Goal: Information Seeking & Learning: Learn about a topic

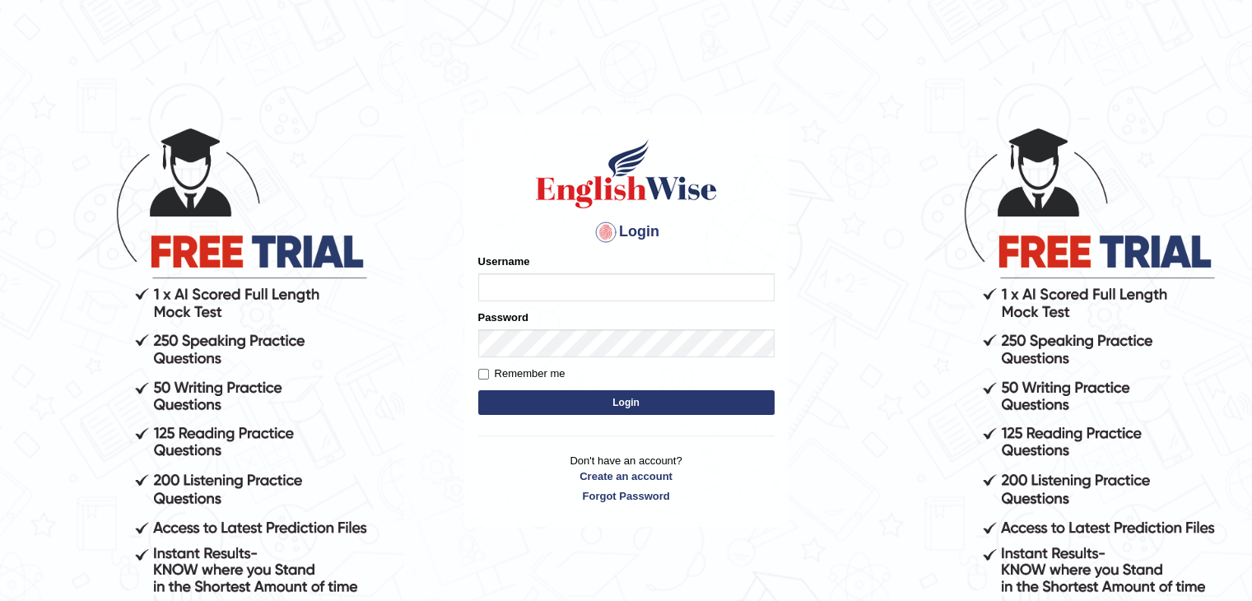
type input "tamanna05"
click at [556, 399] on button "Login" at bounding box center [626, 402] width 296 height 25
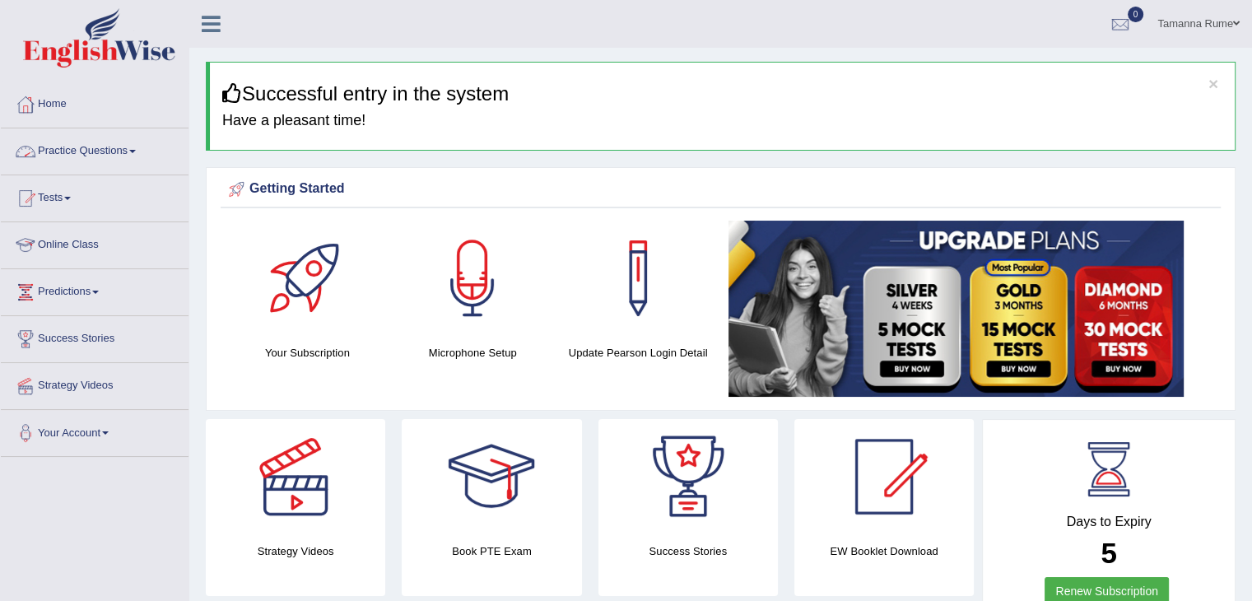
click at [77, 149] on link "Practice Questions" at bounding box center [95, 148] width 188 height 41
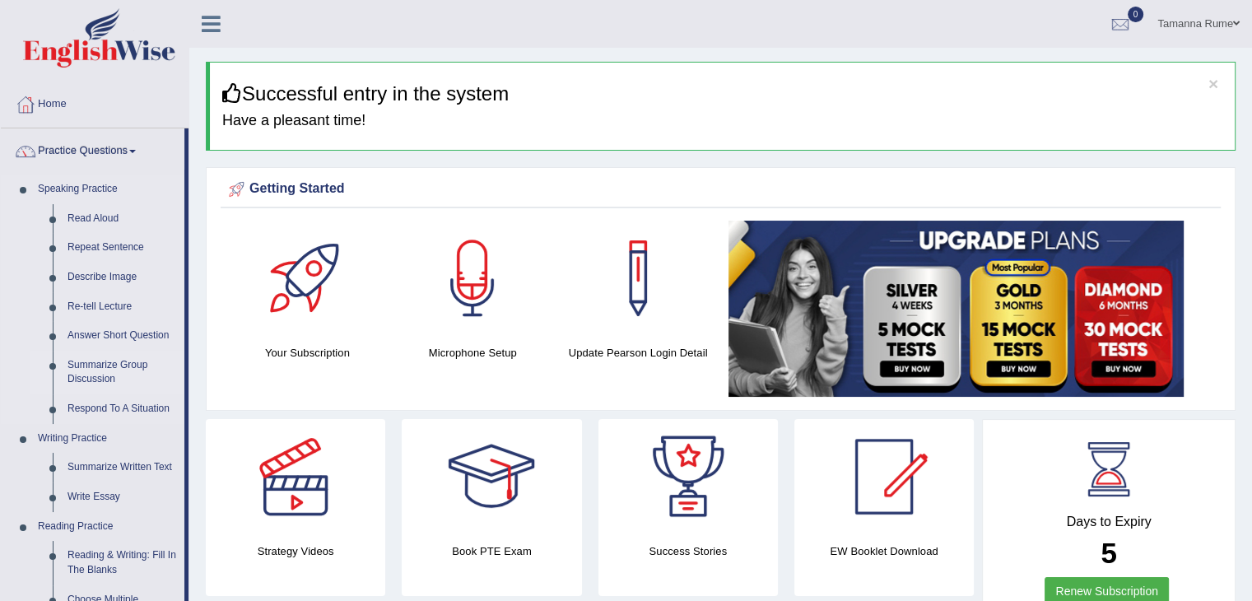
click at [86, 365] on link "Summarize Group Discussion" at bounding box center [122, 373] width 124 height 44
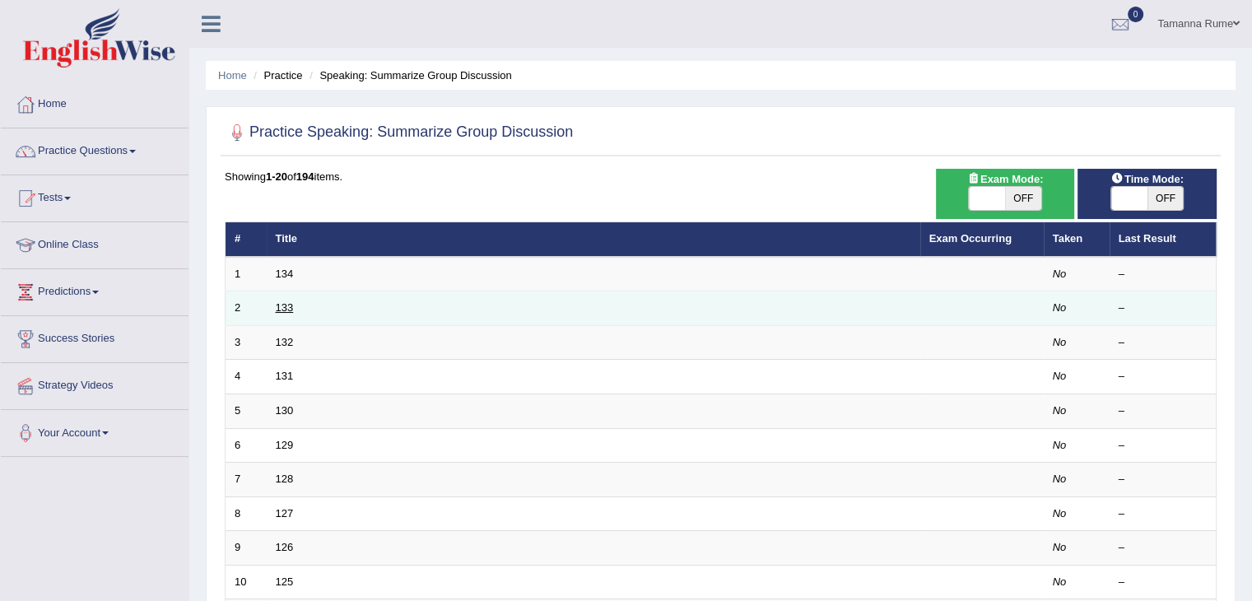
click at [280, 306] on link "133" at bounding box center [285, 307] width 18 height 12
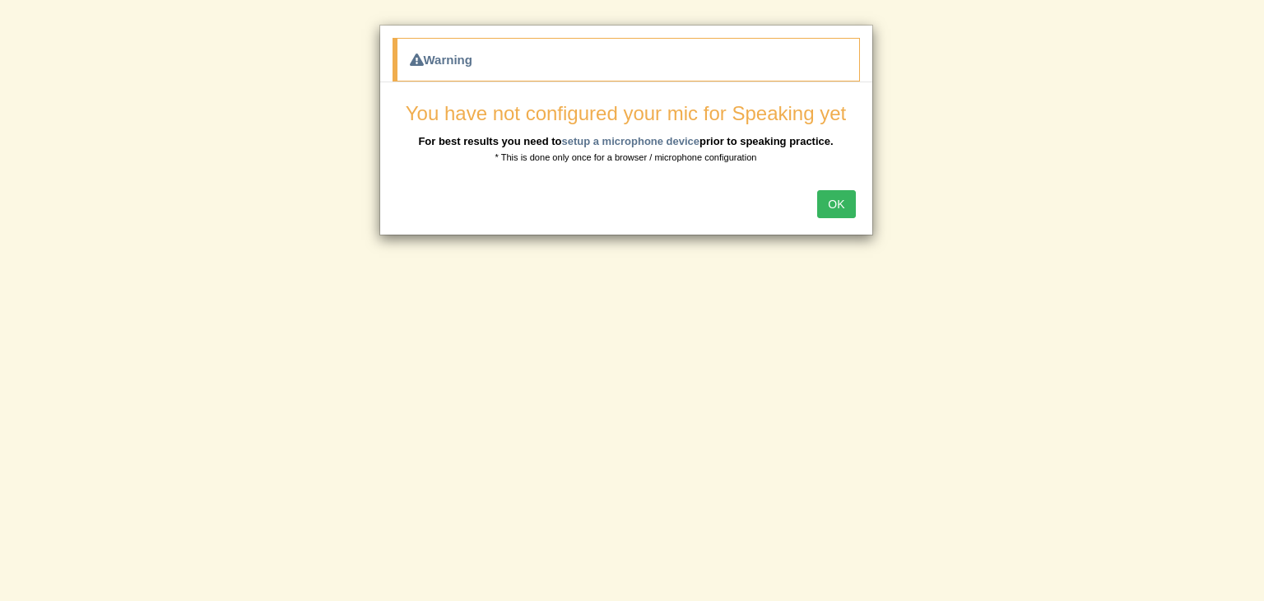
click at [831, 206] on button "OK" at bounding box center [836, 204] width 38 height 28
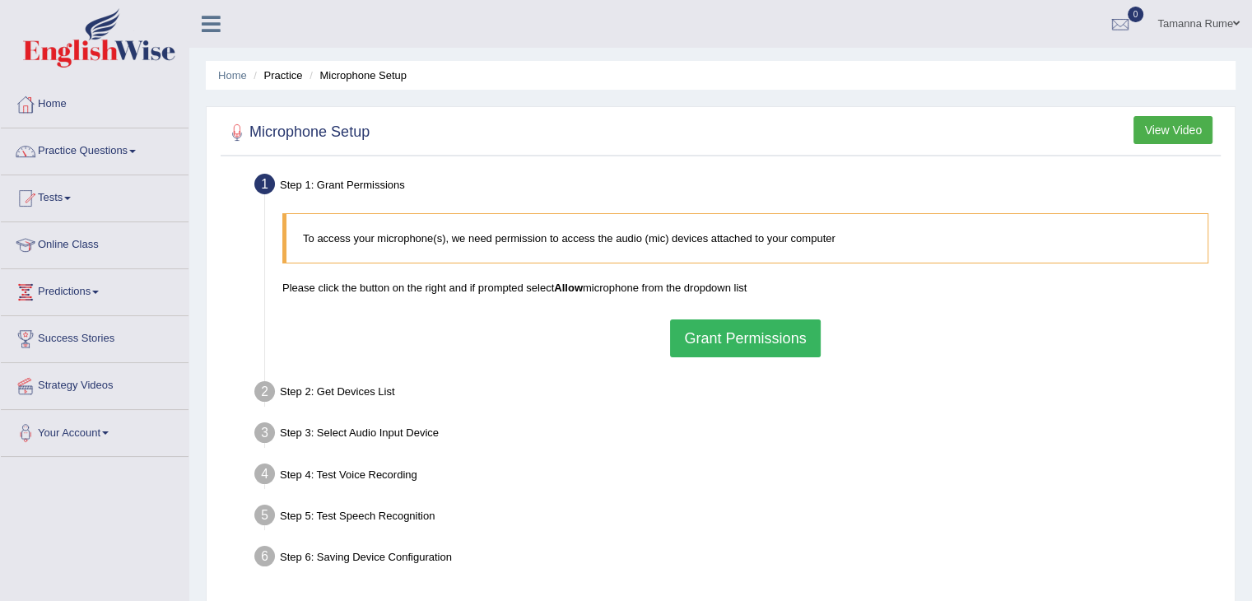
click at [736, 333] on button "Grant Permissions" at bounding box center [745, 338] width 150 height 38
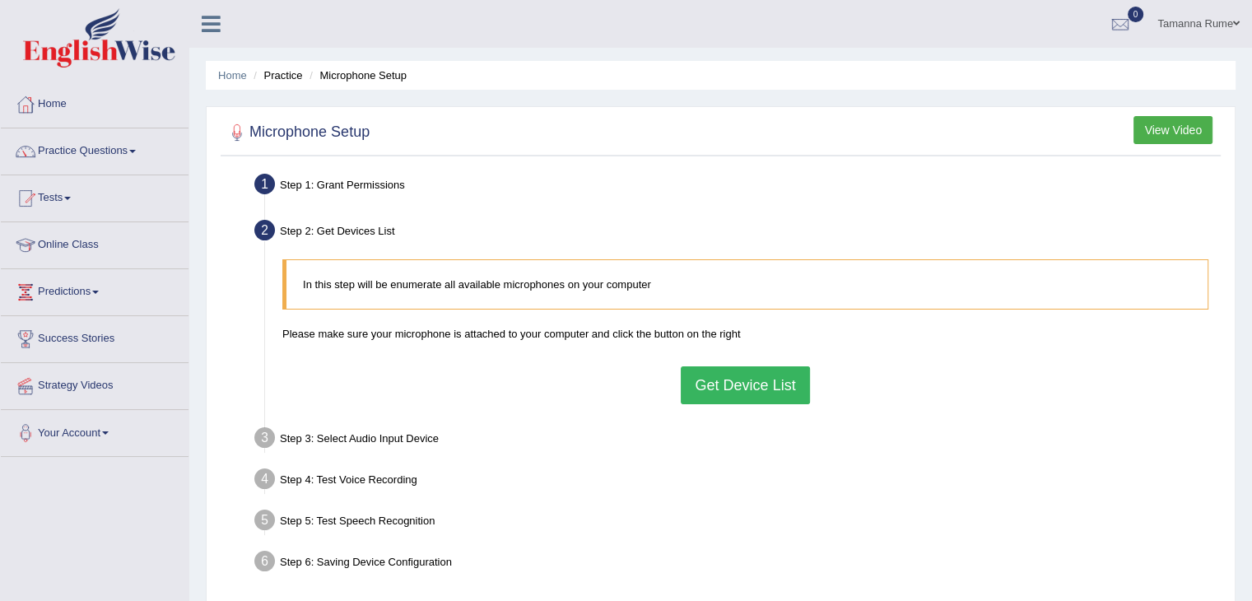
click at [734, 386] on button "Get Device List" at bounding box center [745, 385] width 128 height 38
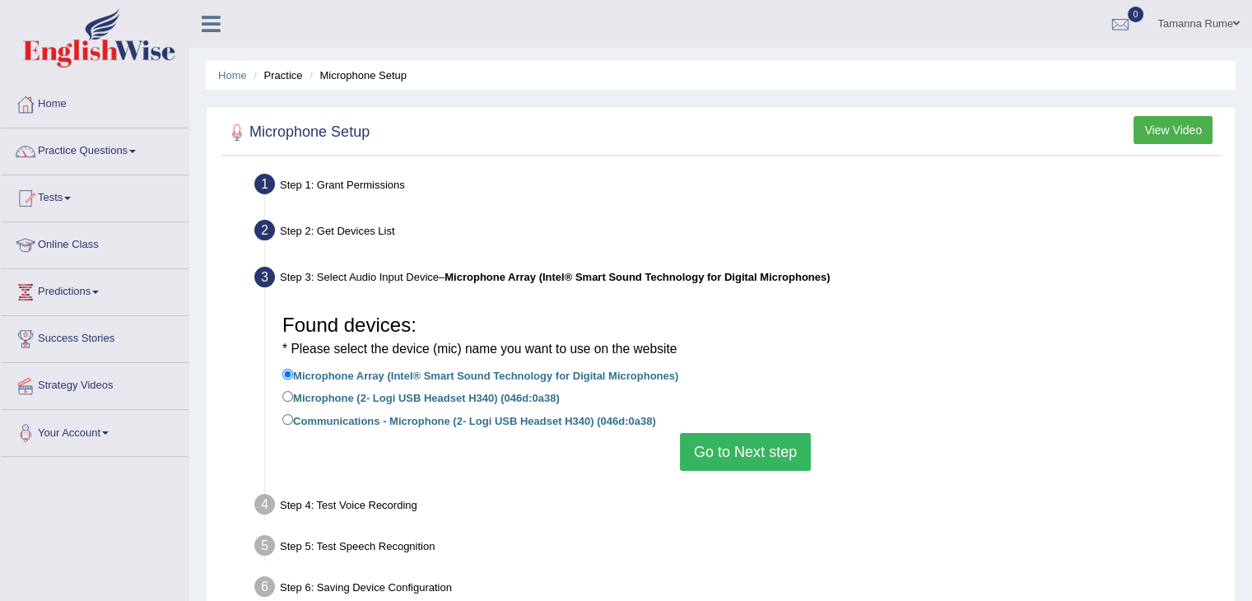
click at [716, 457] on button "Go to Next step" at bounding box center [745, 452] width 131 height 38
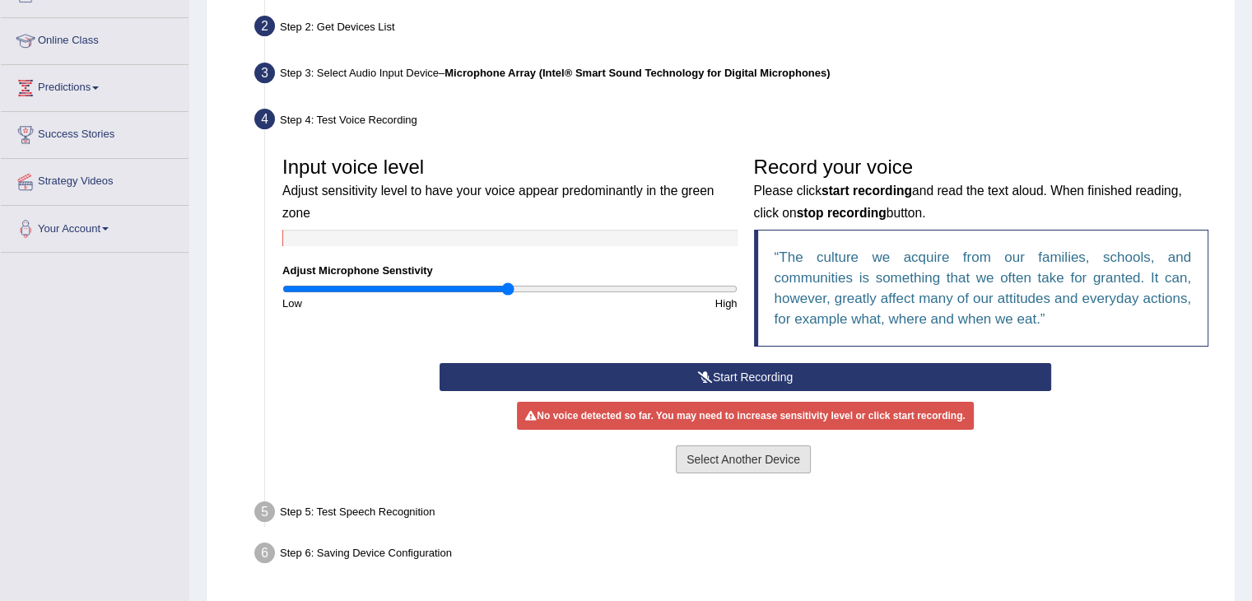
scroll to position [247, 0]
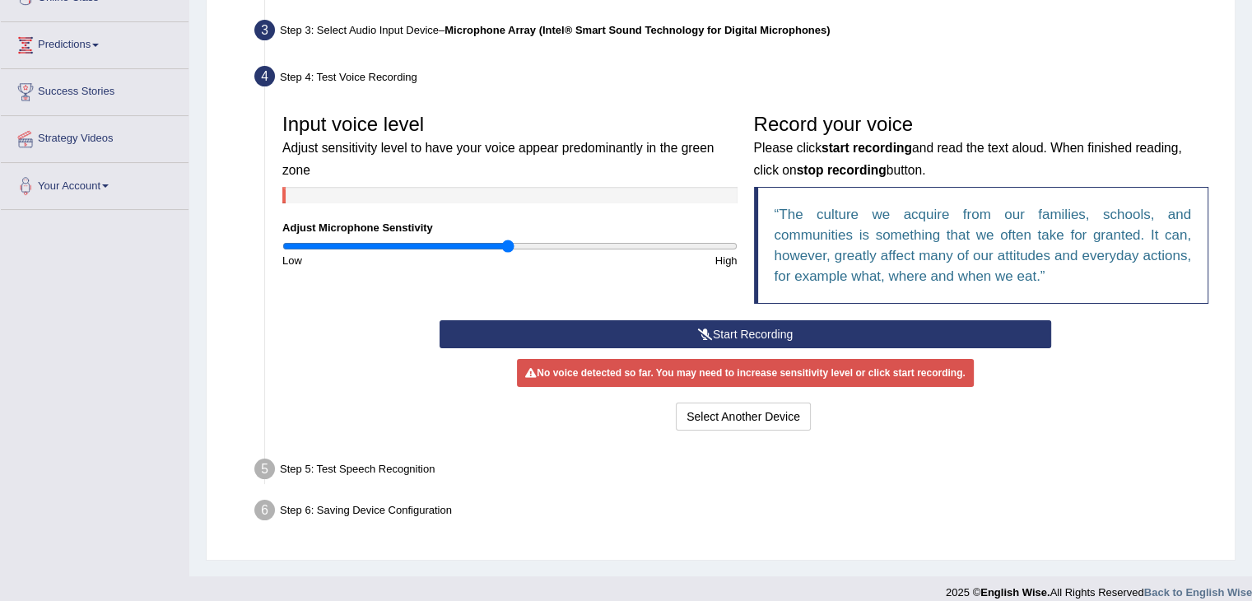
click at [675, 335] on button "Start Recording" at bounding box center [746, 334] width 612 height 28
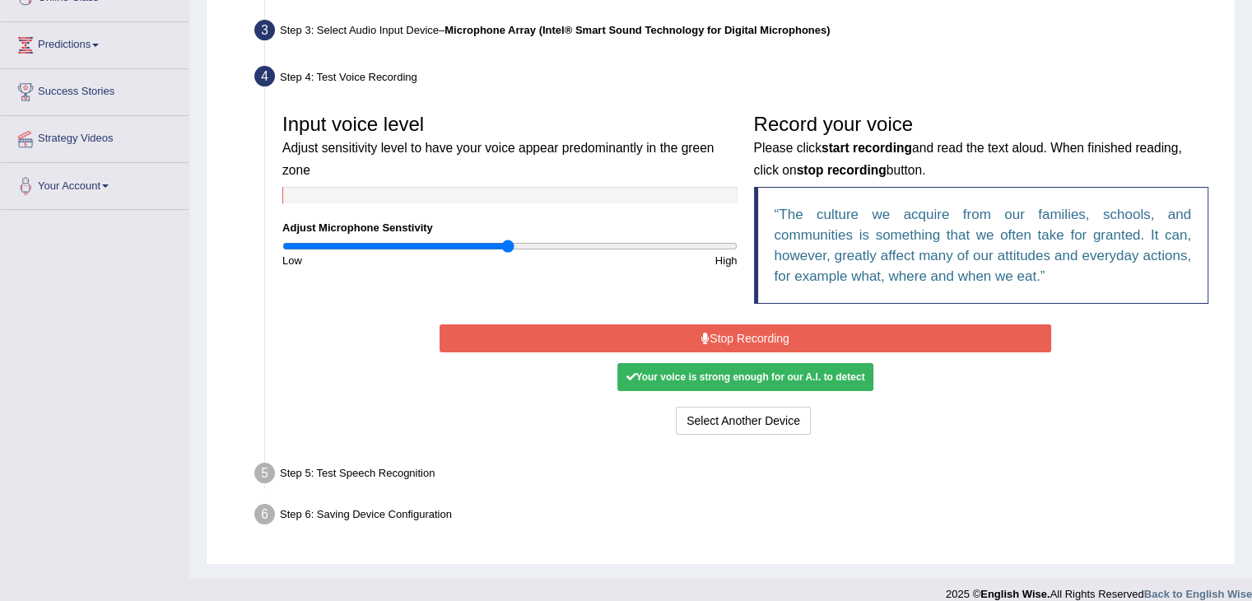
click at [644, 336] on button "Stop Recording" at bounding box center [746, 338] width 612 height 28
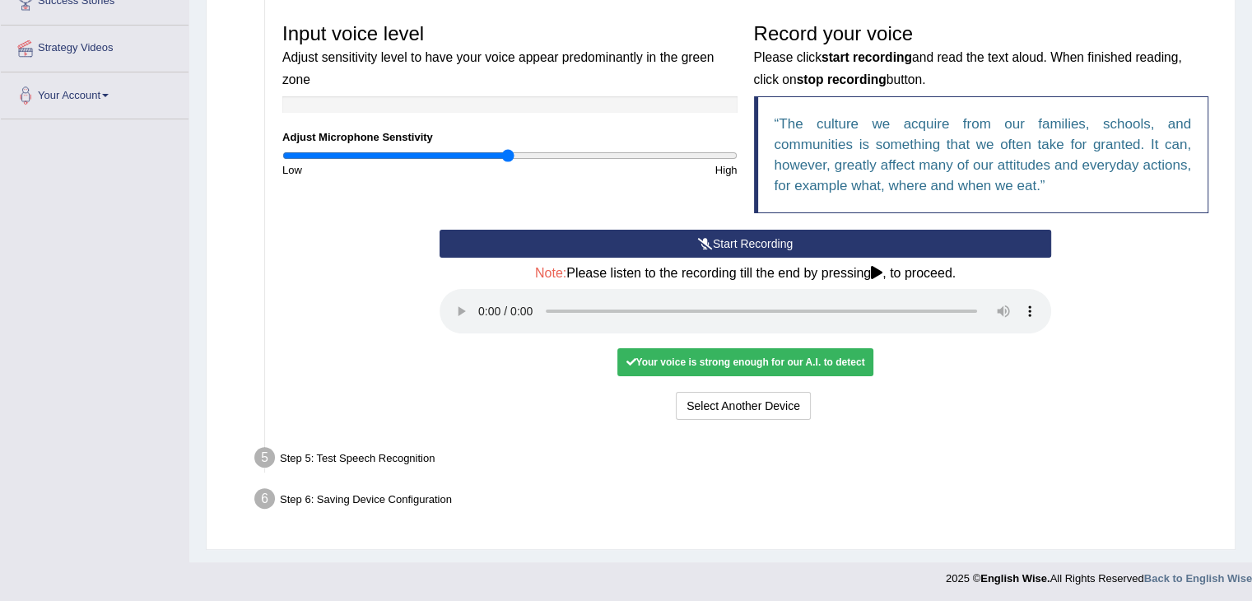
scroll to position [339, 0]
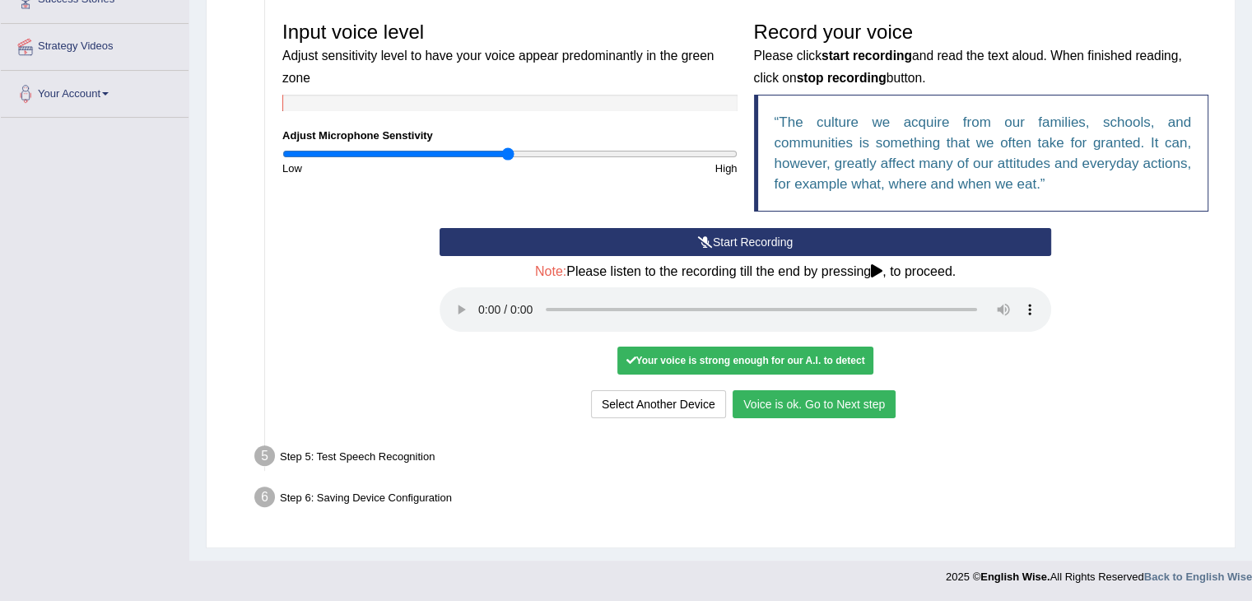
click at [793, 403] on button "Voice is ok. Go to Next step" at bounding box center [814, 404] width 163 height 28
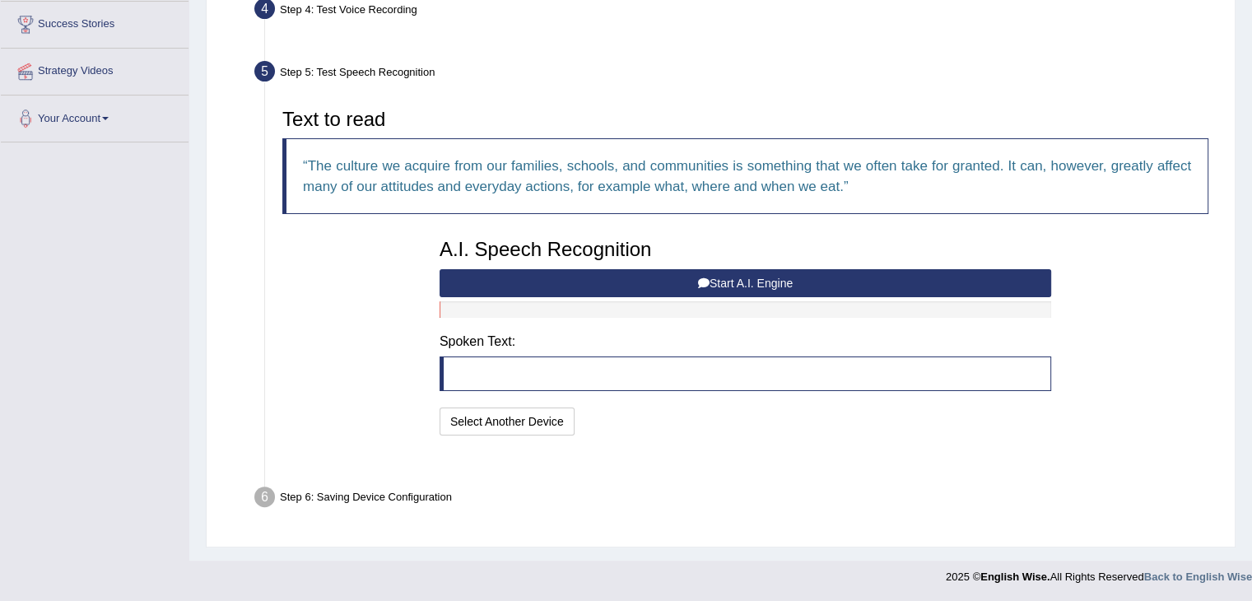
scroll to position [274, 0]
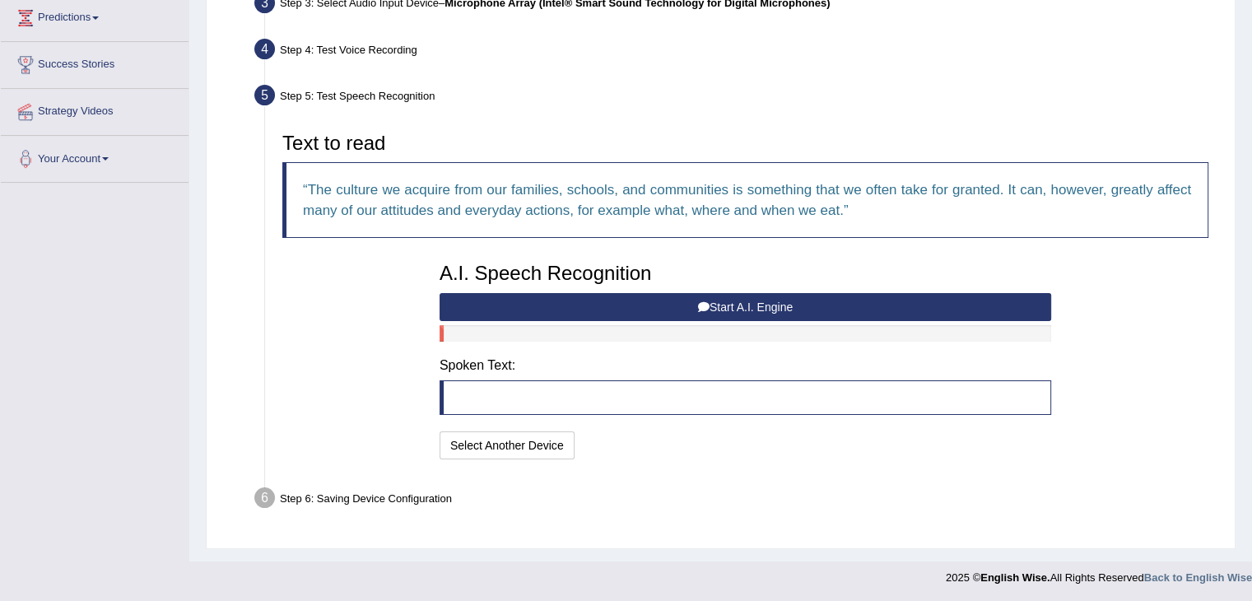
click at [645, 300] on button "Start A.I. Engine" at bounding box center [746, 307] width 612 height 28
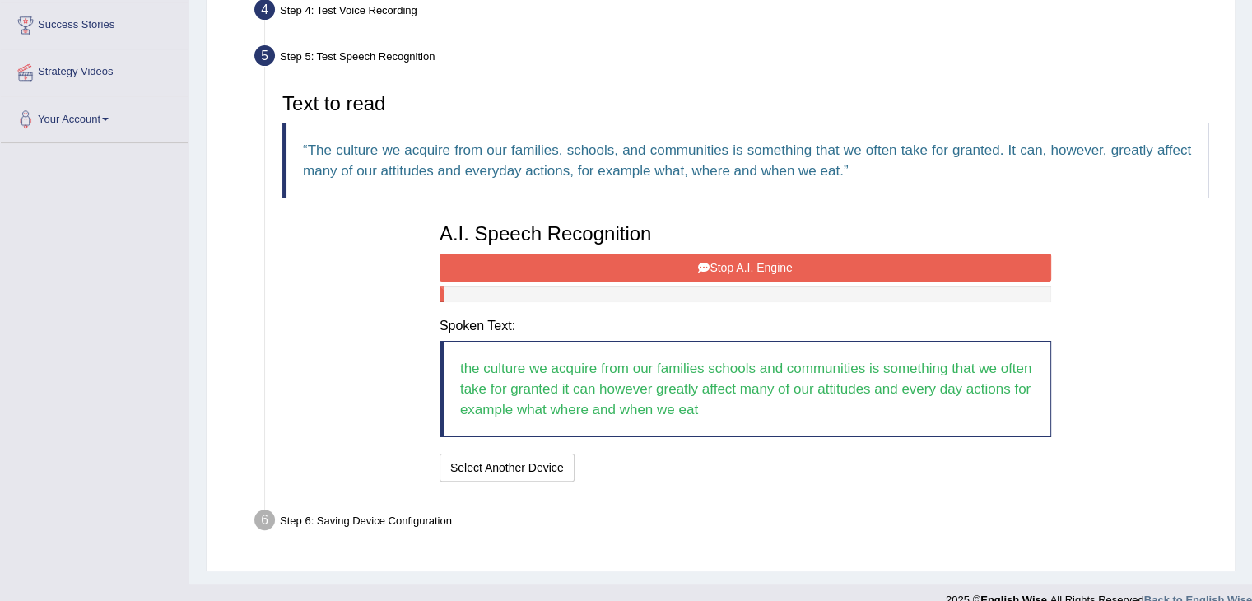
scroll to position [336, 0]
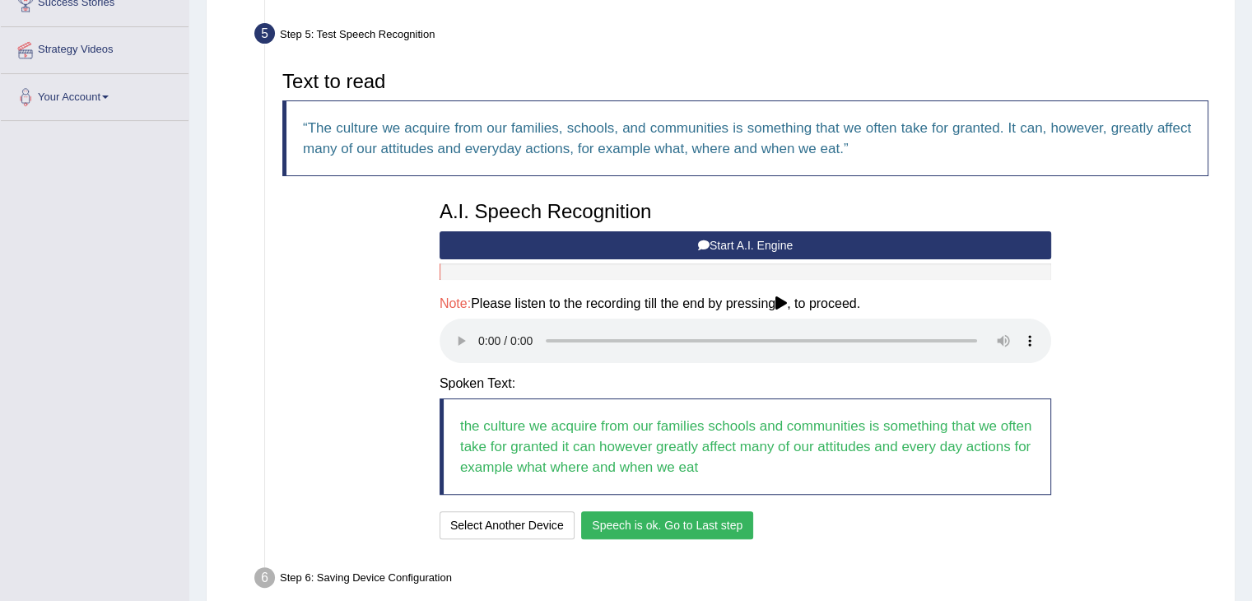
click at [691, 515] on button "Speech is ok. Go to Last step" at bounding box center [667, 525] width 172 height 28
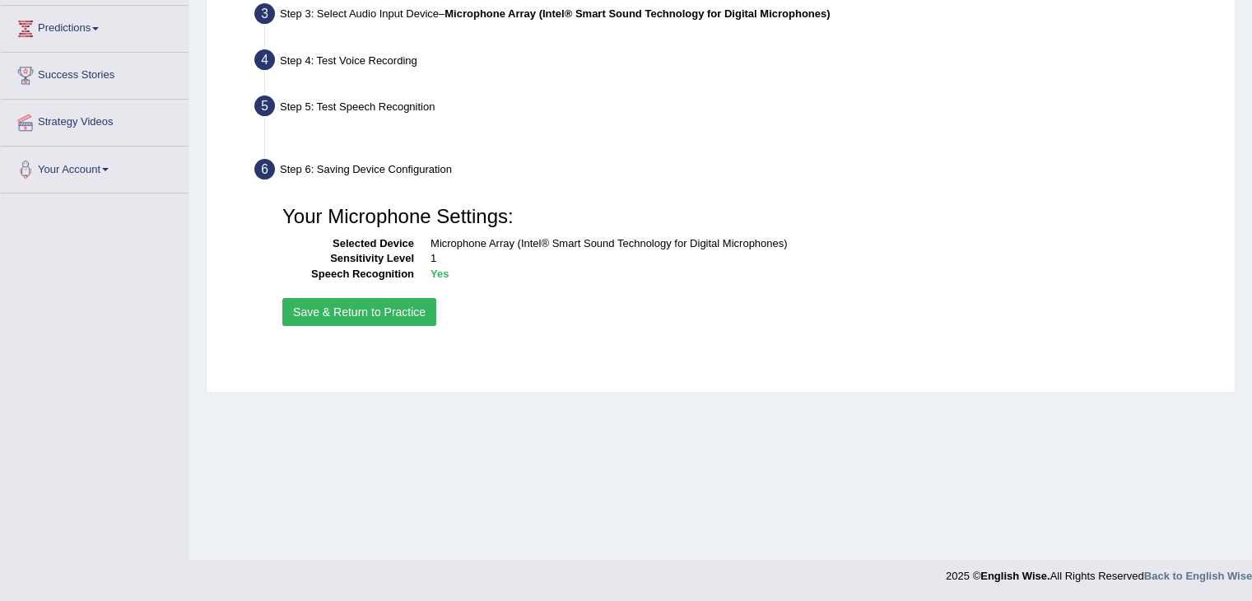
scroll to position [263, 0]
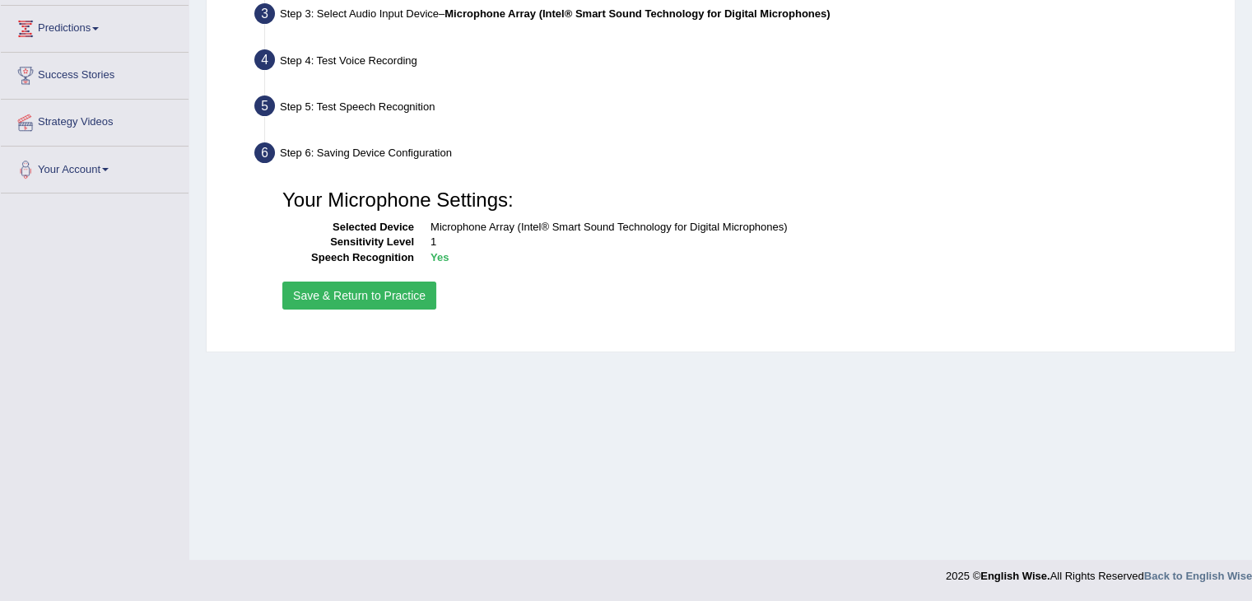
click at [344, 291] on button "Save & Return to Practice" at bounding box center [359, 296] width 154 height 28
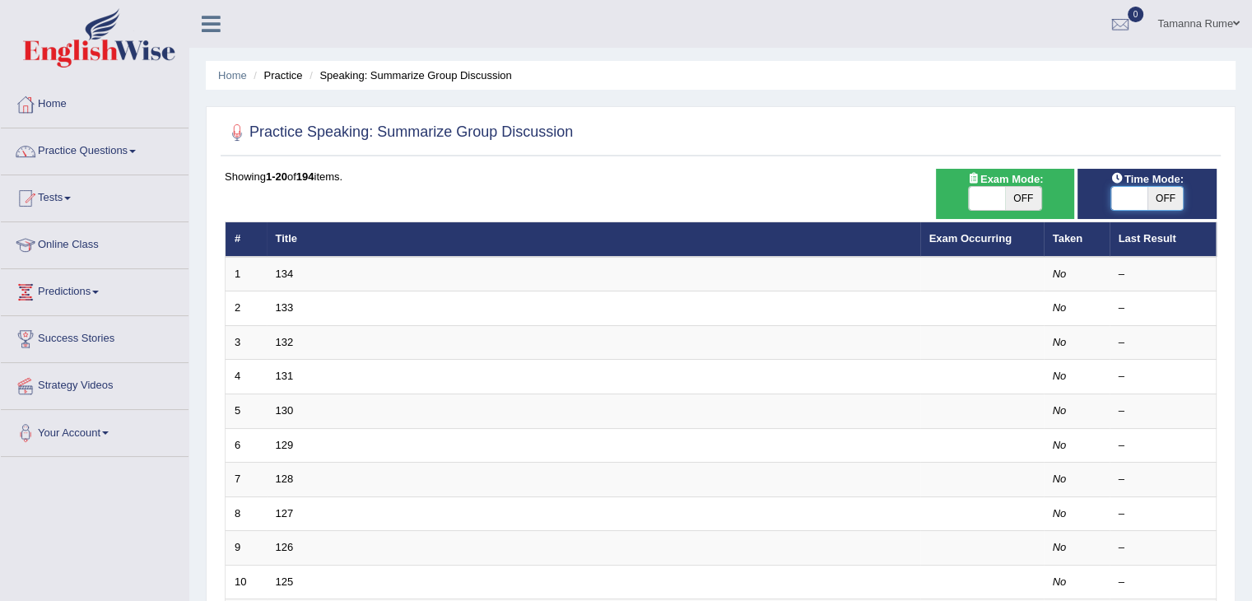
click at [1129, 202] on span at bounding box center [1129, 198] width 36 height 23
checkbox input "true"
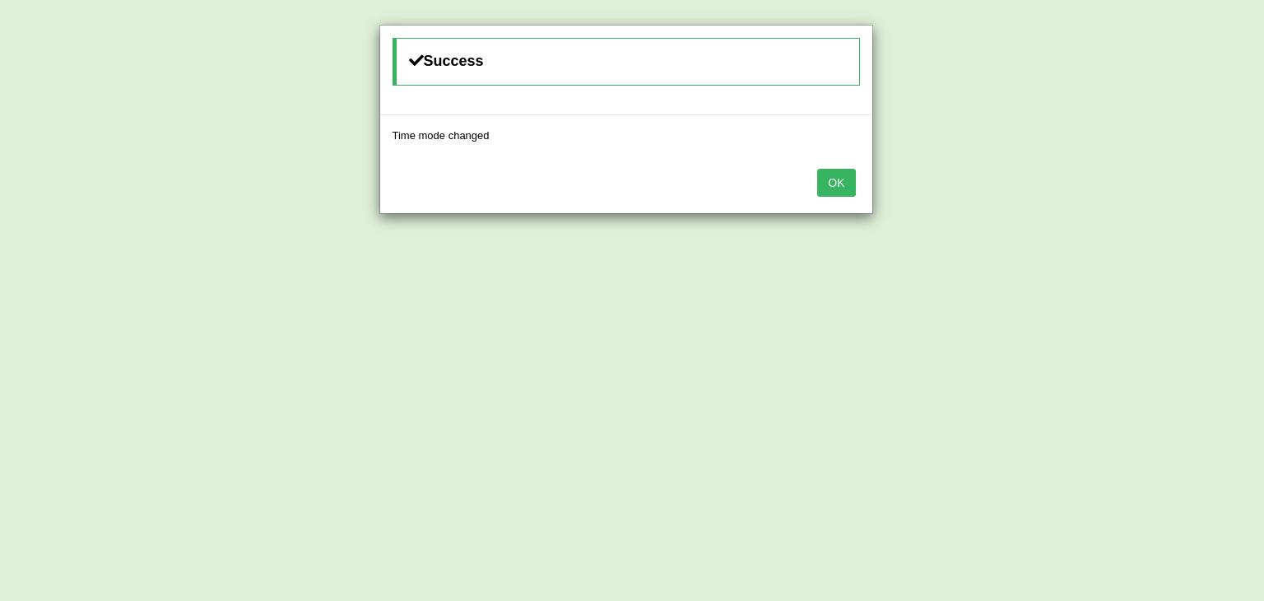
click at [840, 176] on button "OK" at bounding box center [836, 183] width 38 height 28
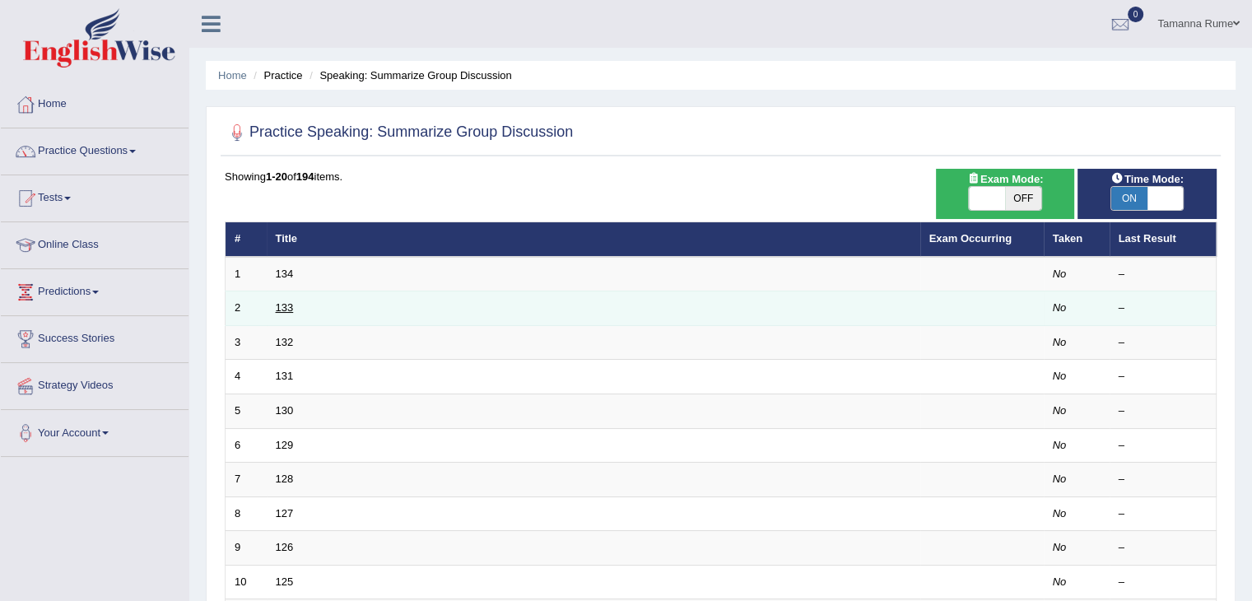
click at [276, 305] on link "133" at bounding box center [285, 307] width 18 height 12
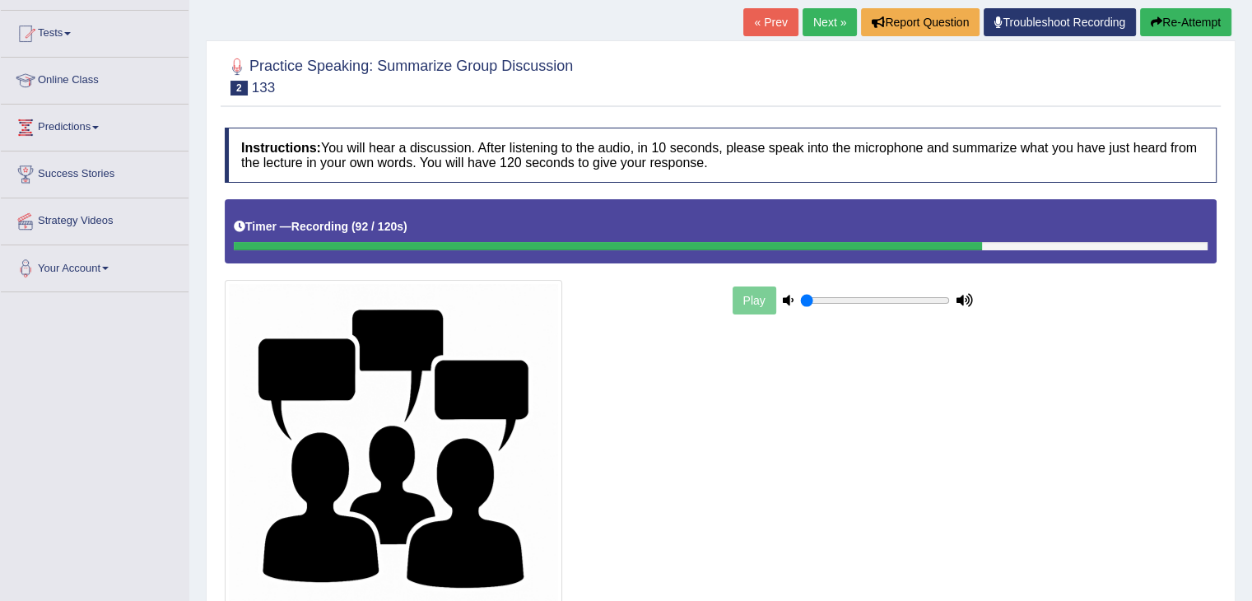
scroll to position [305, 0]
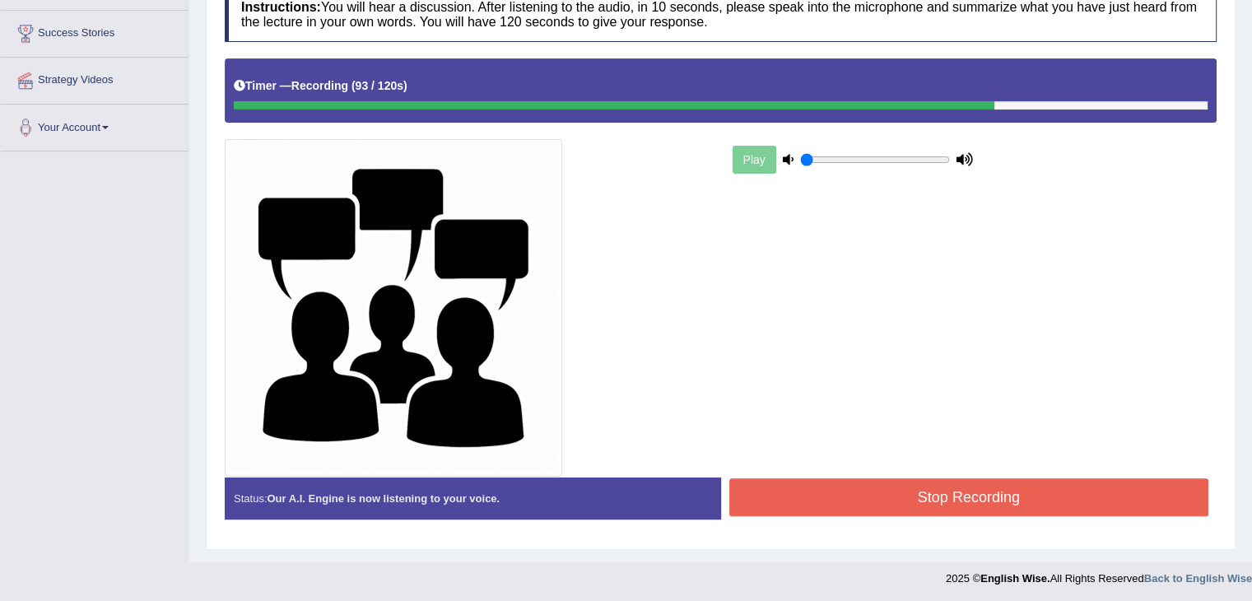
click at [787, 488] on button "Stop Recording" at bounding box center [969, 497] width 480 height 38
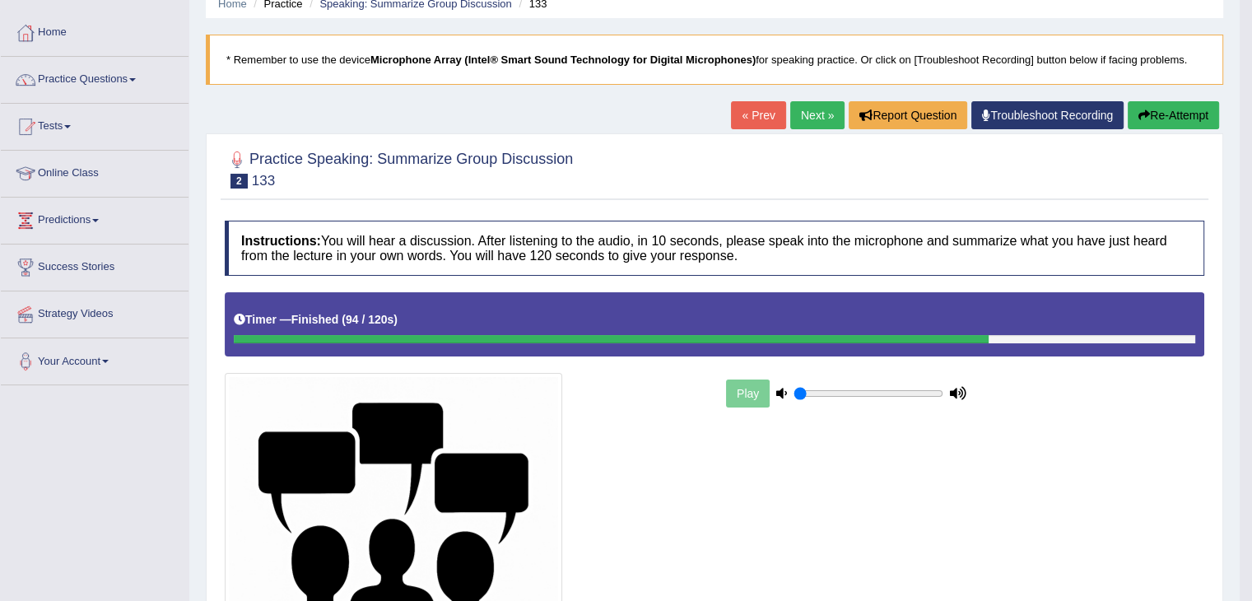
scroll to position [58, 0]
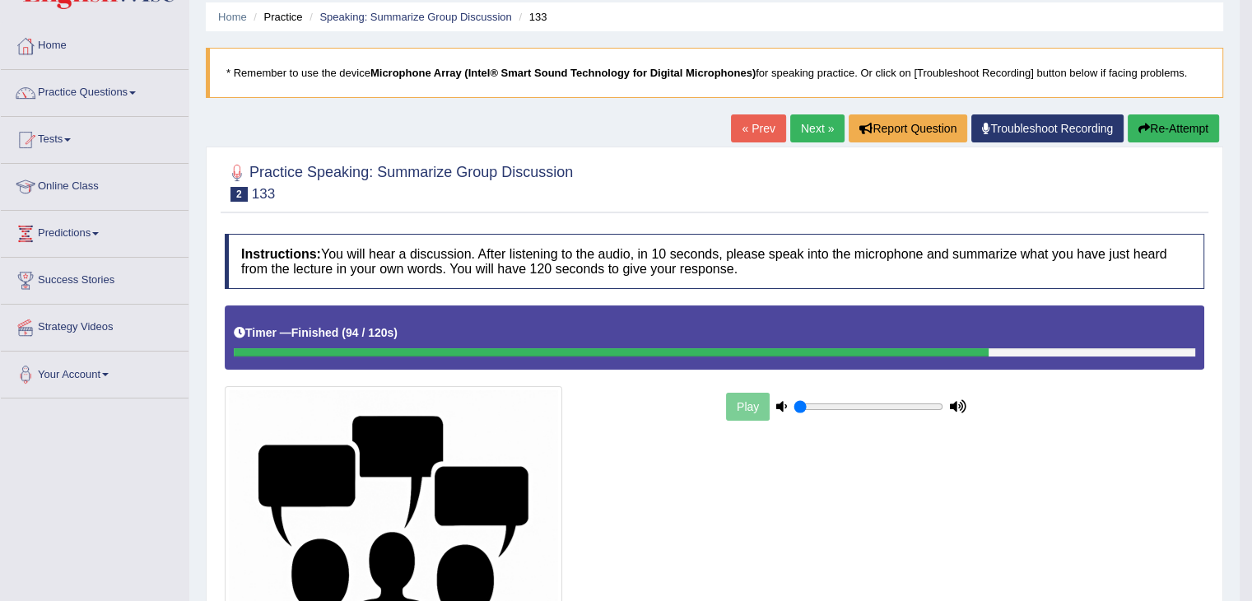
click at [809, 123] on link "Next »" at bounding box center [817, 128] width 54 height 28
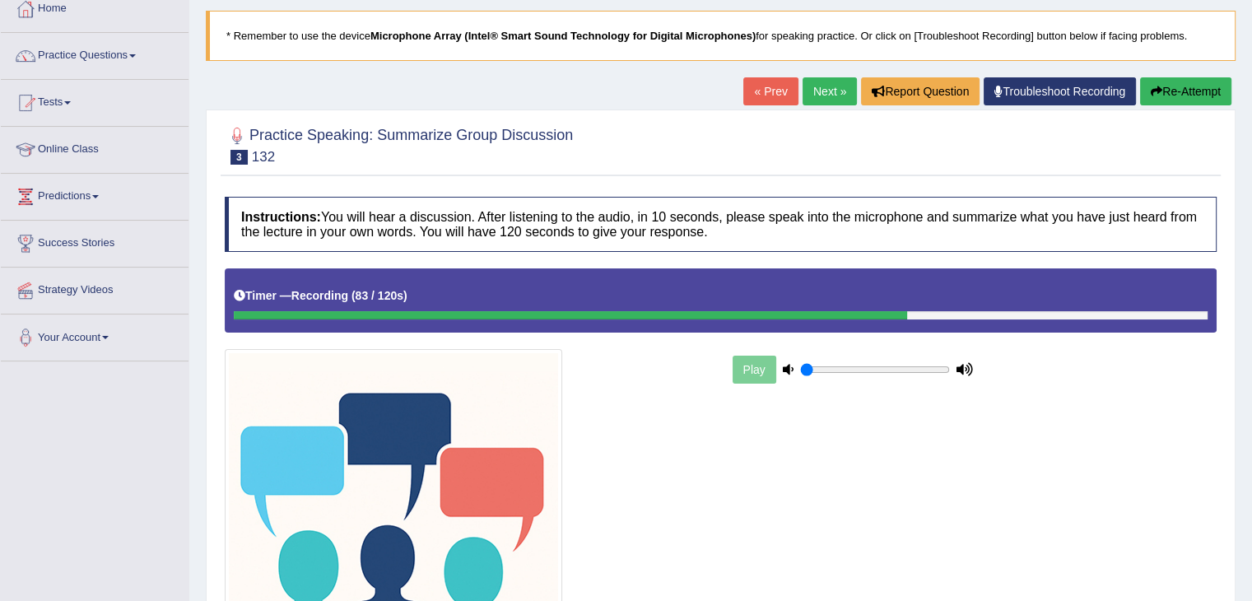
scroll to position [247, 0]
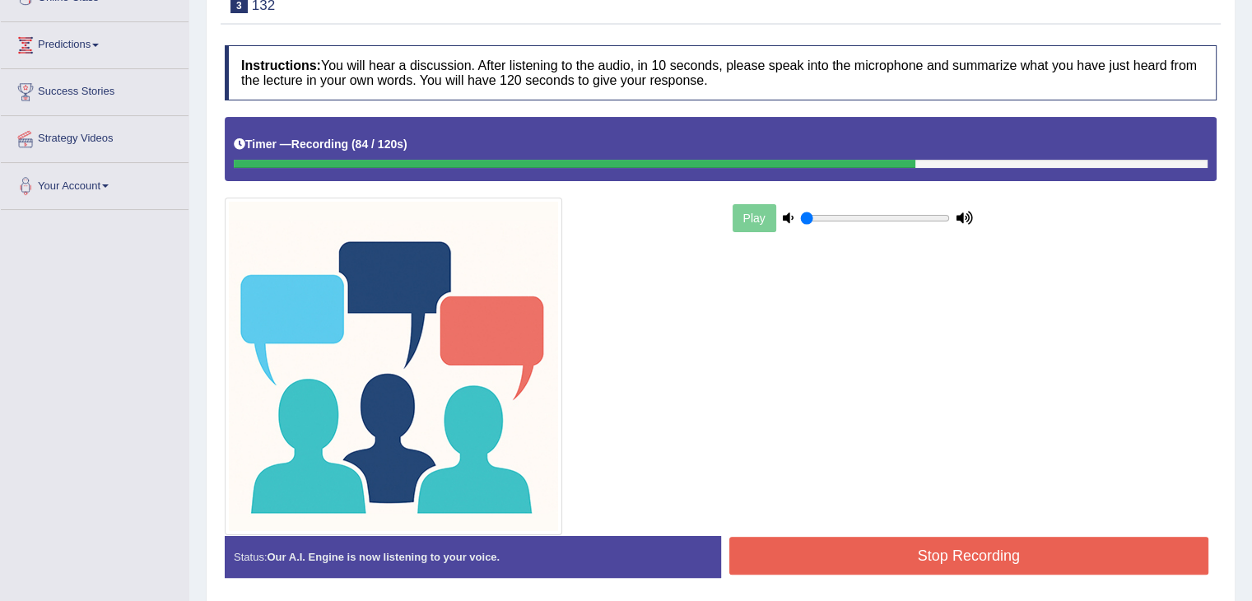
click at [824, 557] on button "Stop Recording" at bounding box center [969, 556] width 480 height 38
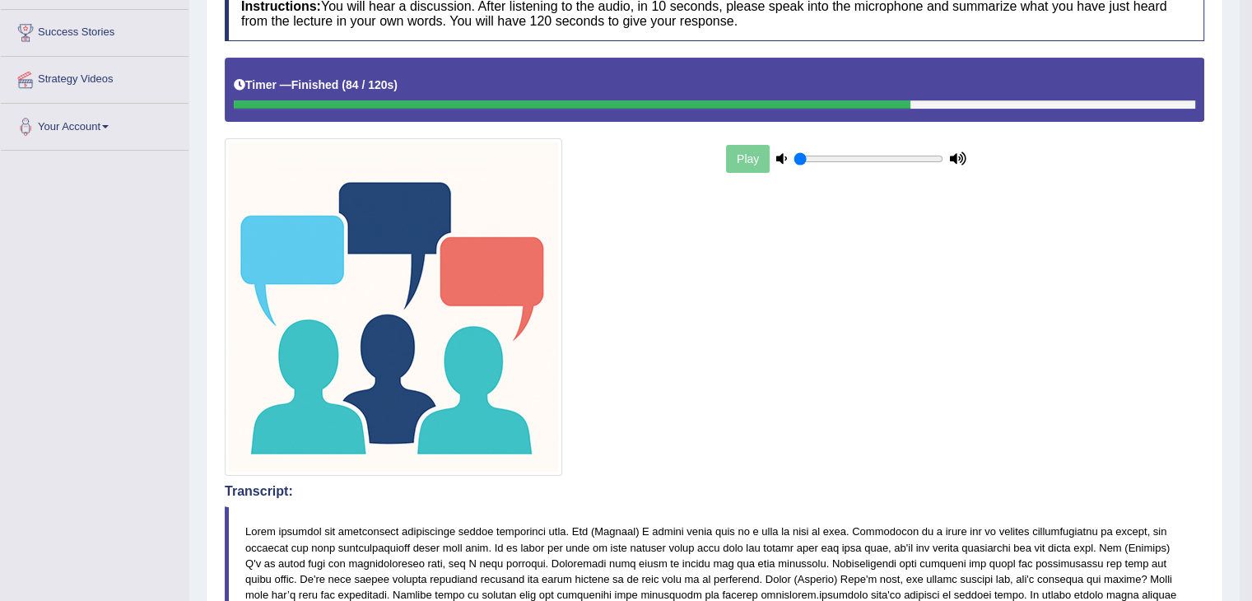
scroll to position [82, 0]
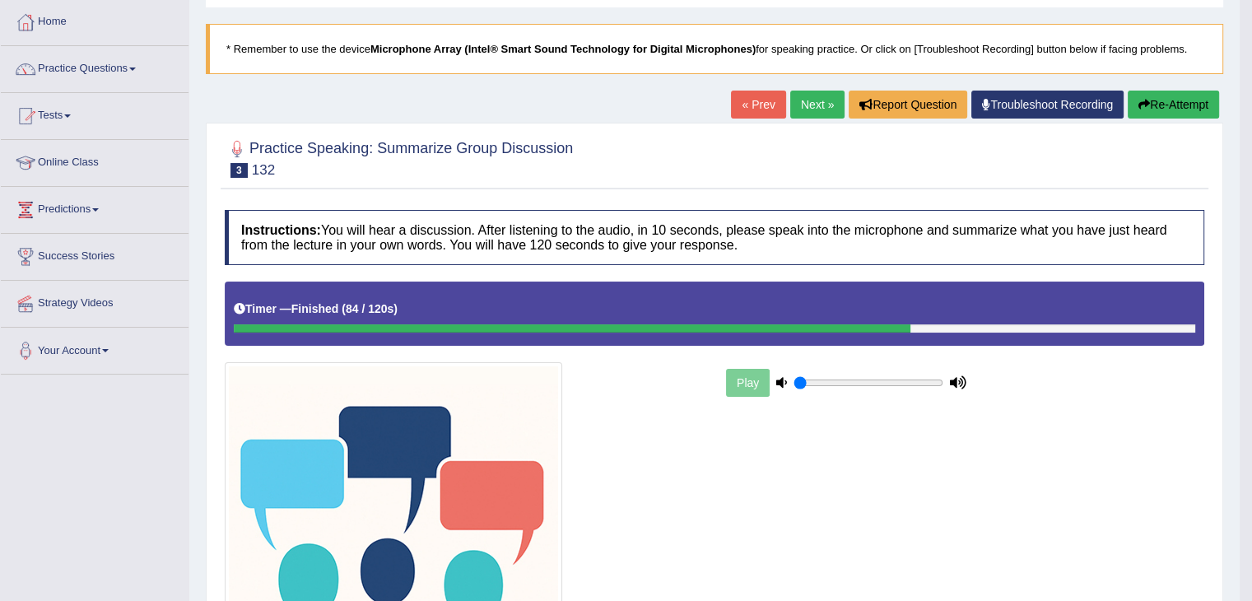
click at [797, 113] on link "Next »" at bounding box center [817, 105] width 54 height 28
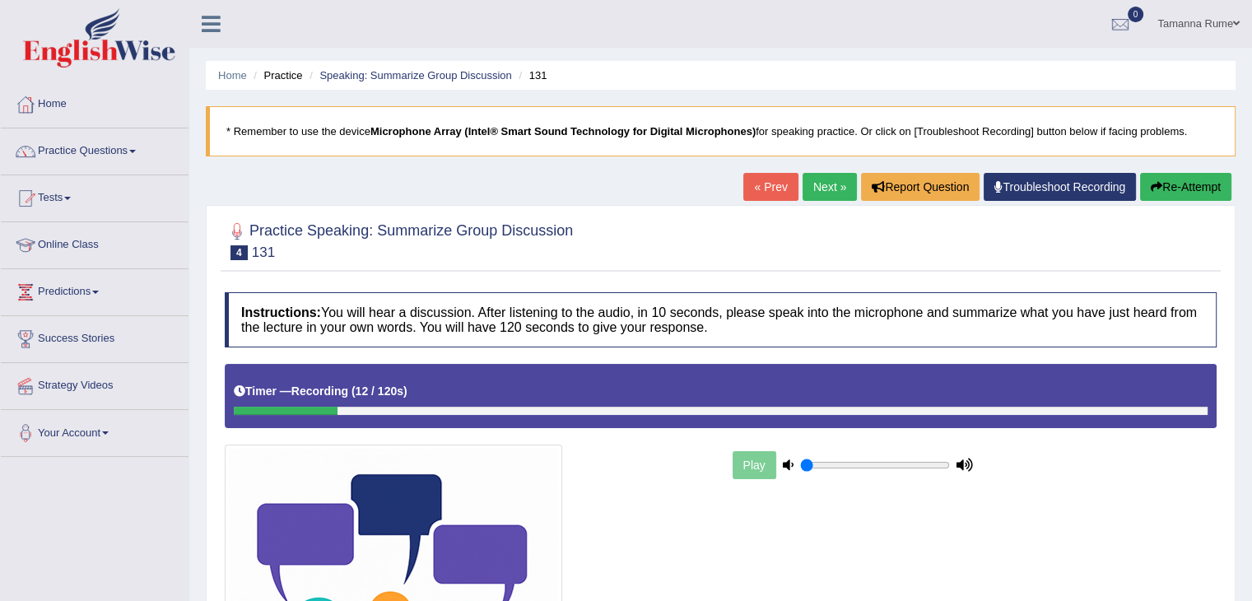
click at [1182, 185] on button "Re-Attempt" at bounding box center [1185, 187] width 91 height 28
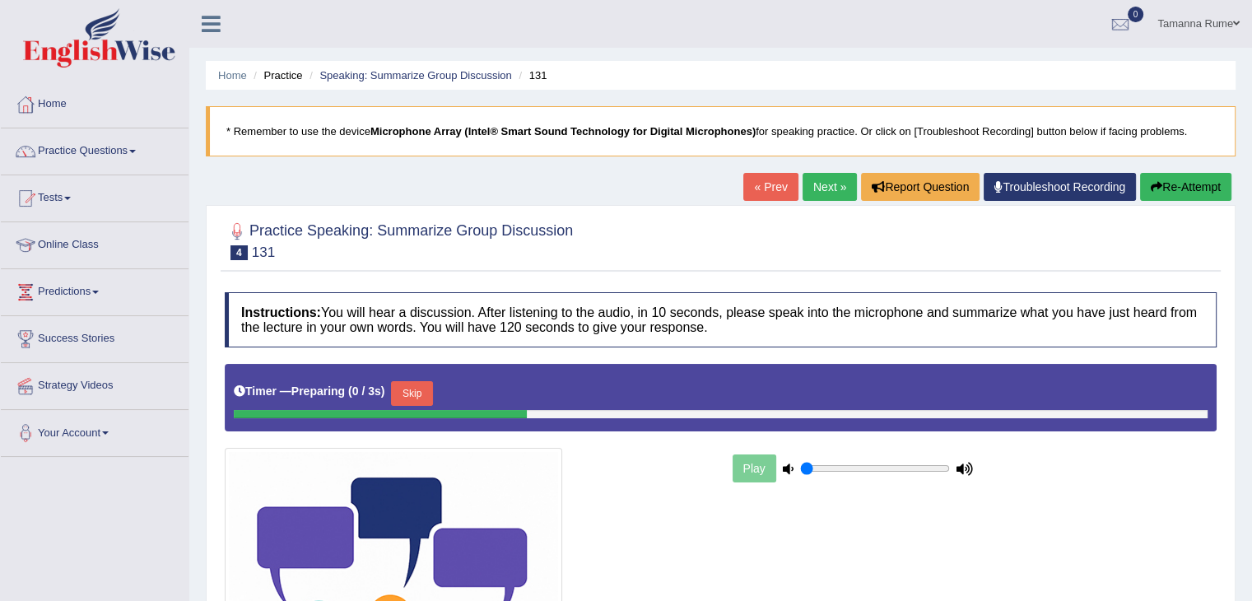
click at [404, 390] on button "Skip" at bounding box center [411, 393] width 41 height 25
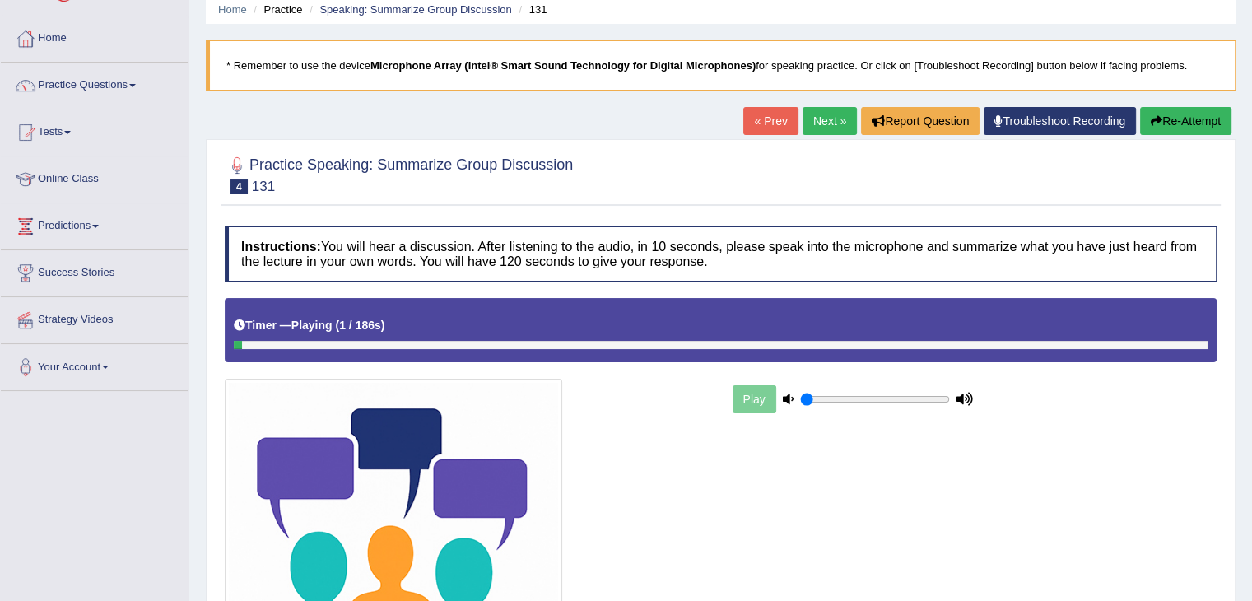
scroll to position [247, 0]
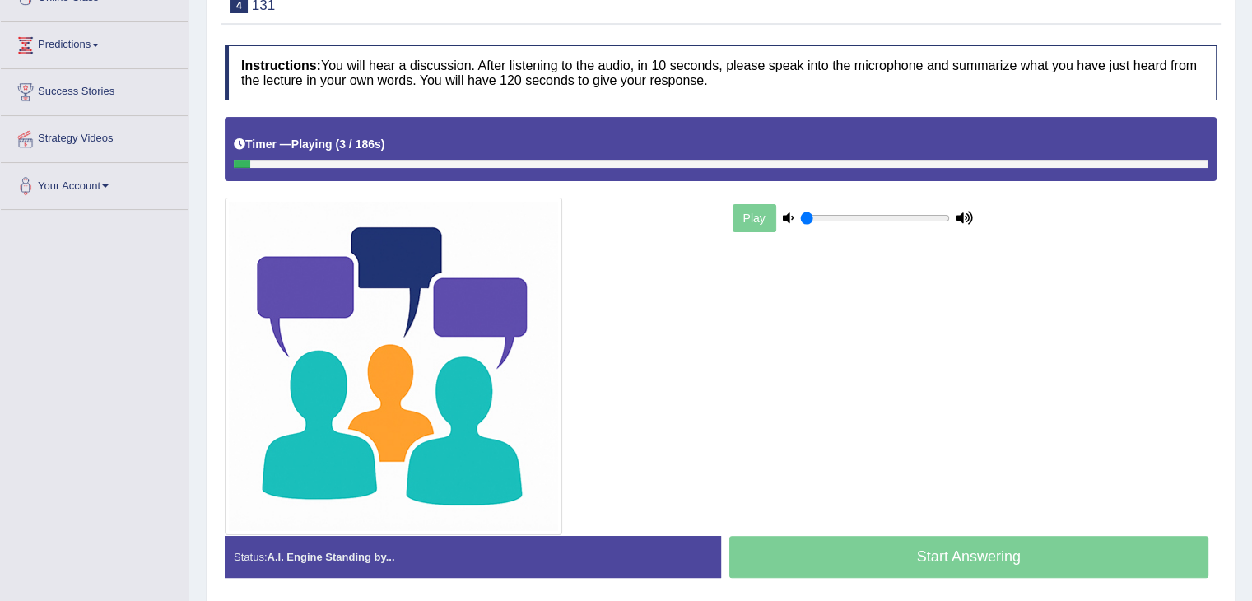
click at [883, 562] on div "Start Answering" at bounding box center [969, 559] width 496 height 46
click at [859, 552] on div "Start Answering" at bounding box center [969, 559] width 496 height 46
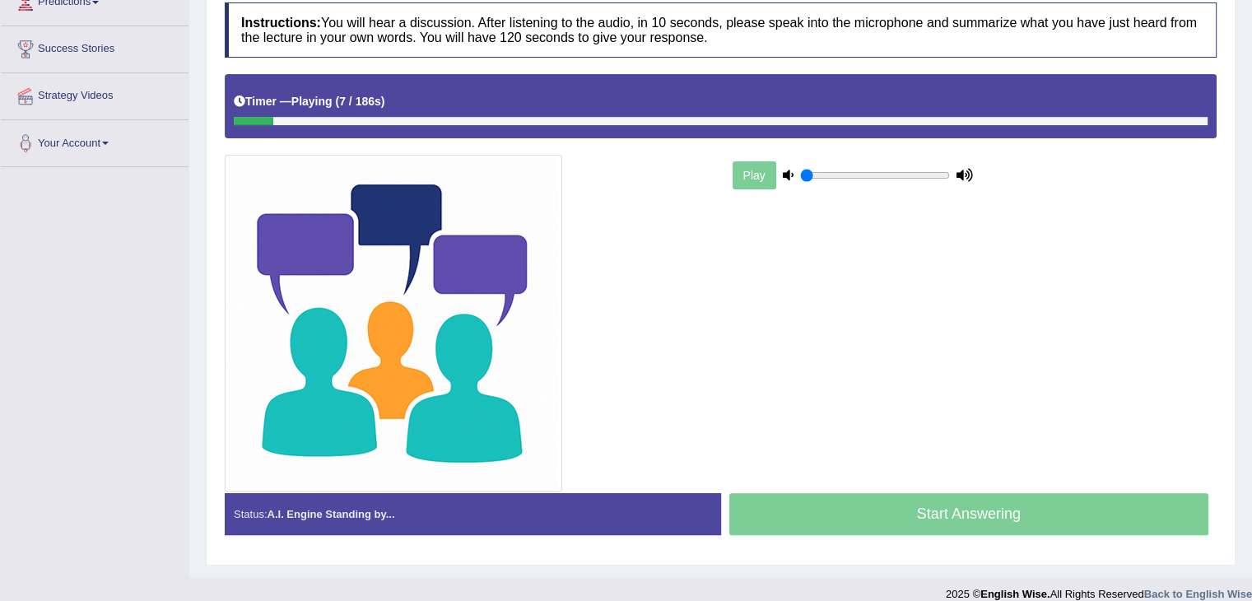
scroll to position [305, 0]
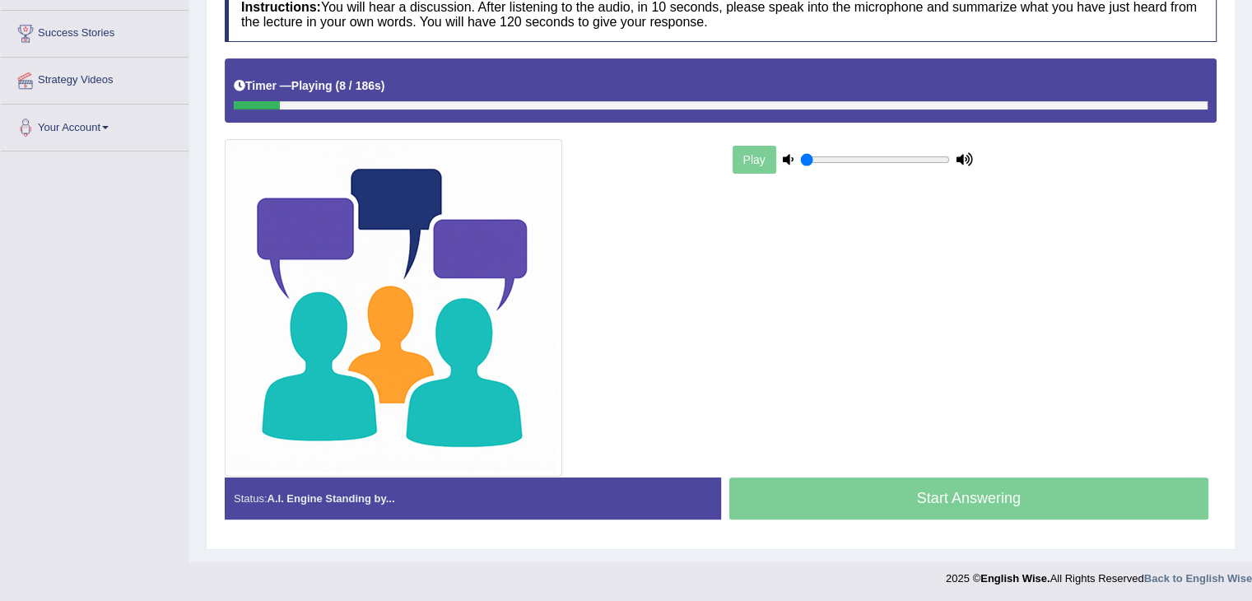
click at [882, 495] on div "Start Answering" at bounding box center [969, 500] width 496 height 46
click at [885, 495] on div "Start Answering" at bounding box center [969, 500] width 496 height 46
click at [850, 488] on div "Start Answering" at bounding box center [969, 500] width 496 height 46
click at [851, 487] on div "Start Answering" at bounding box center [969, 500] width 496 height 46
click at [856, 491] on div "Start Answering" at bounding box center [969, 500] width 496 height 46
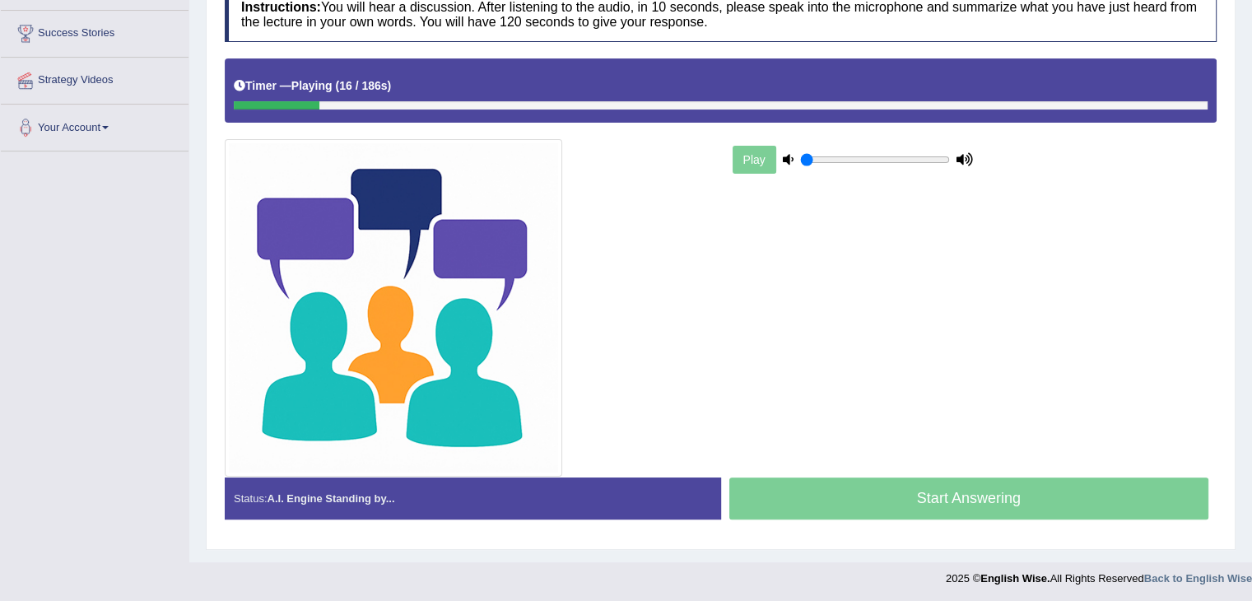
drag, startPoint x: 864, startPoint y: 514, endPoint x: 856, endPoint y: 517, distance: 8.9
click at [859, 521] on div "Status: A.I. Engine Standing by... Start Answering Stop Recording" at bounding box center [721, 506] width 992 height 58
drag, startPoint x: 856, startPoint y: 517, endPoint x: 799, endPoint y: 508, distance: 57.5
click at [846, 531] on div "Status: A.I. Engine Standing by... Start Answering Stop Recording" at bounding box center [721, 506] width 992 height 58
click at [800, 506] on div "Start Answering" at bounding box center [969, 500] width 496 height 46
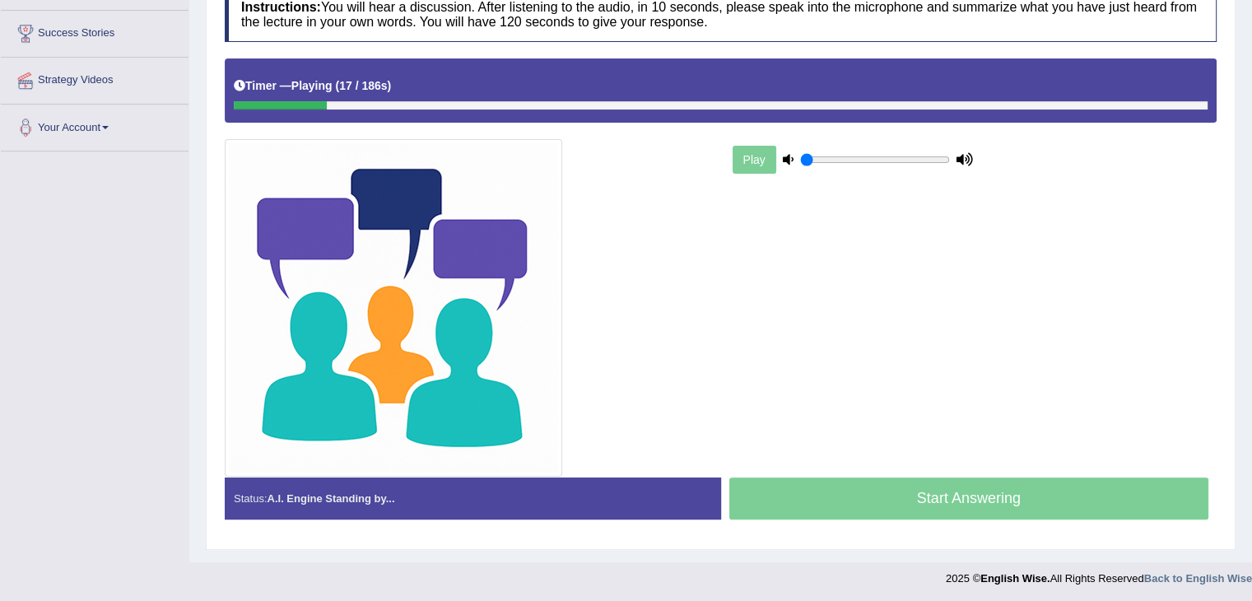
click at [351, 505] on div "Status: A.I. Engine Standing by..." at bounding box center [473, 498] width 496 height 42
click at [349, 501] on div "Status: A.I. Engine Standing by..." at bounding box center [473, 498] width 496 height 42
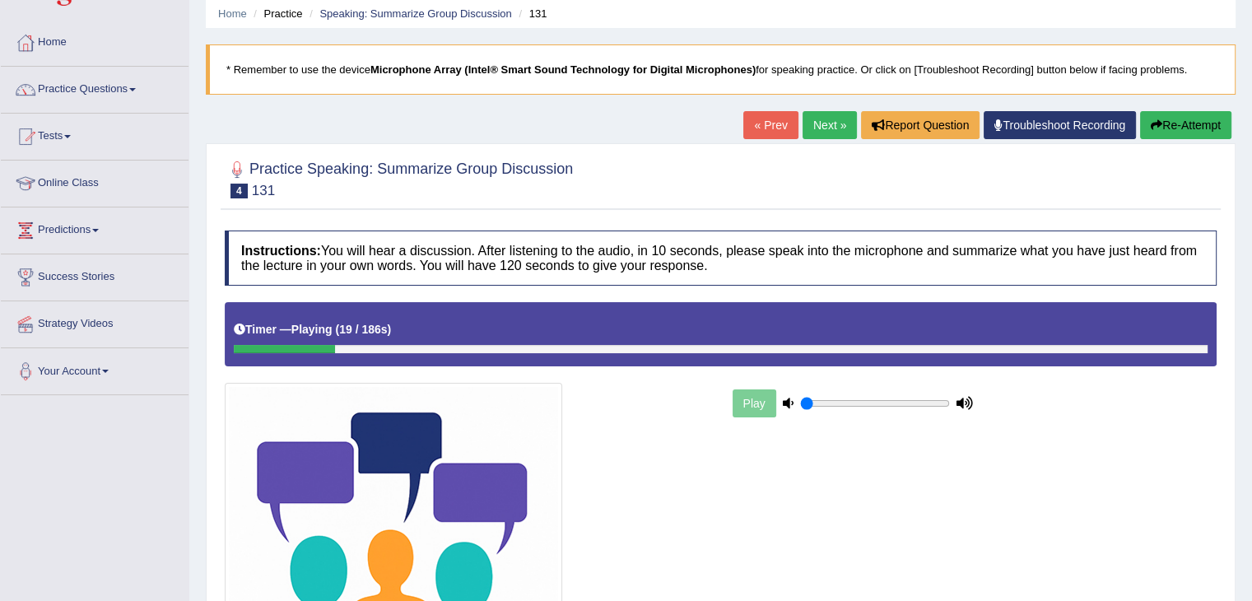
scroll to position [0, 0]
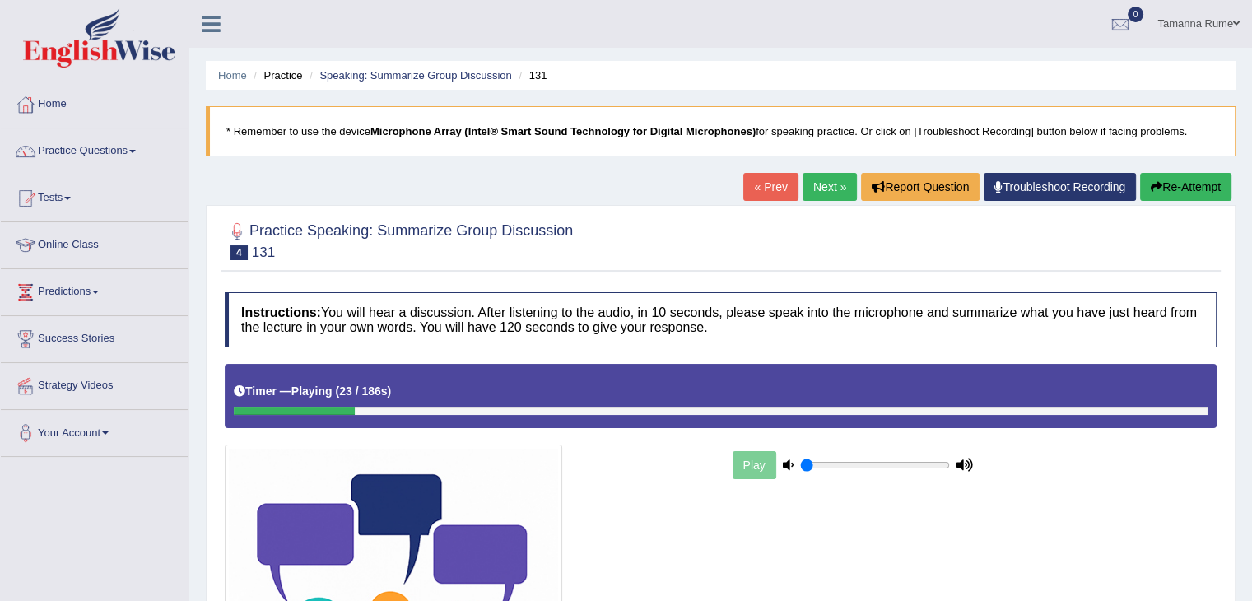
click at [1175, 410] on div at bounding box center [721, 411] width 974 height 8
drag, startPoint x: 362, startPoint y: 403, endPoint x: 620, endPoint y: 436, distance: 259.7
click at [693, 431] on div "Instructions: You will hear a discussion. After listening to the audio, in 10 s…" at bounding box center [721, 565] width 1000 height 562
drag, startPoint x: 351, startPoint y: 399, endPoint x: 986, endPoint y: 409, distance: 635.5
click at [1068, 445] on div "Instructions: You will hear a discussion. After listening to the audio, in 10 s…" at bounding box center [721, 565] width 1000 height 562
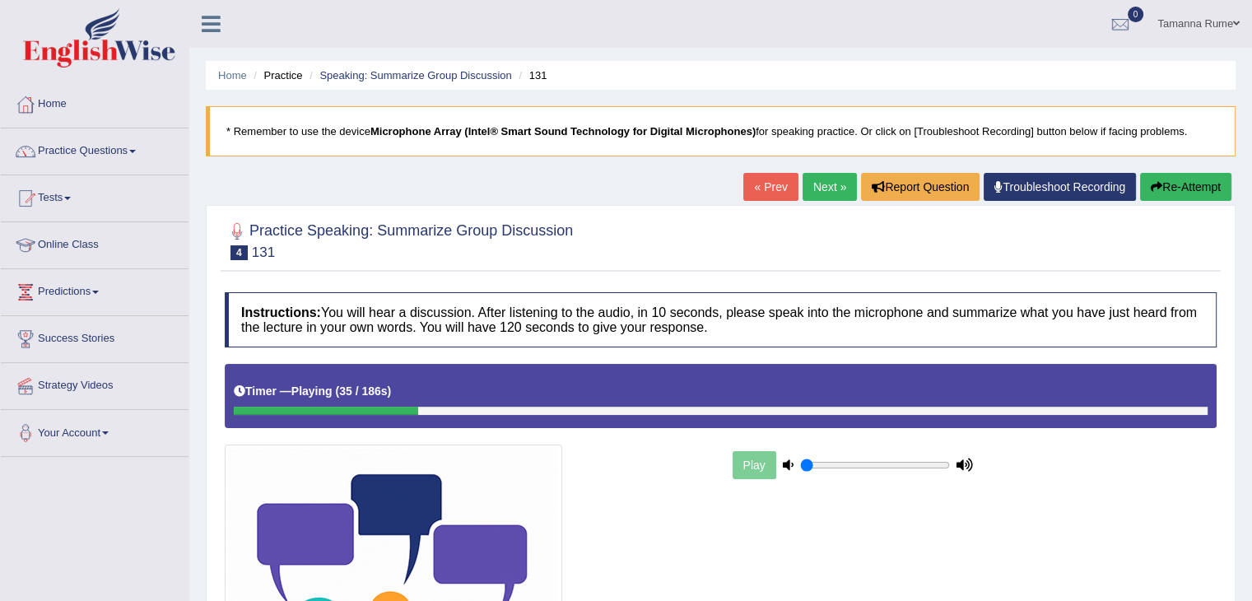
drag, startPoint x: 415, startPoint y: 413, endPoint x: 1021, endPoint y: 422, distance: 605.9
click at [1050, 413] on div "Timer — Playing ( 35 / 186s ) Skip" at bounding box center [721, 395] width 992 height 63
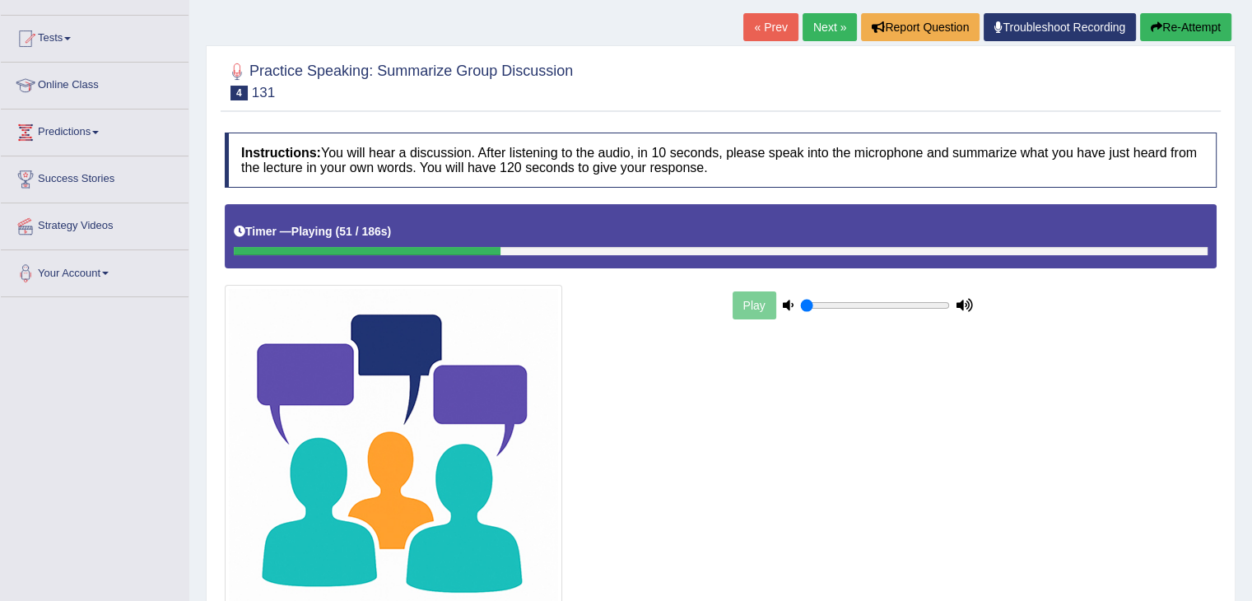
scroll to position [141, 0]
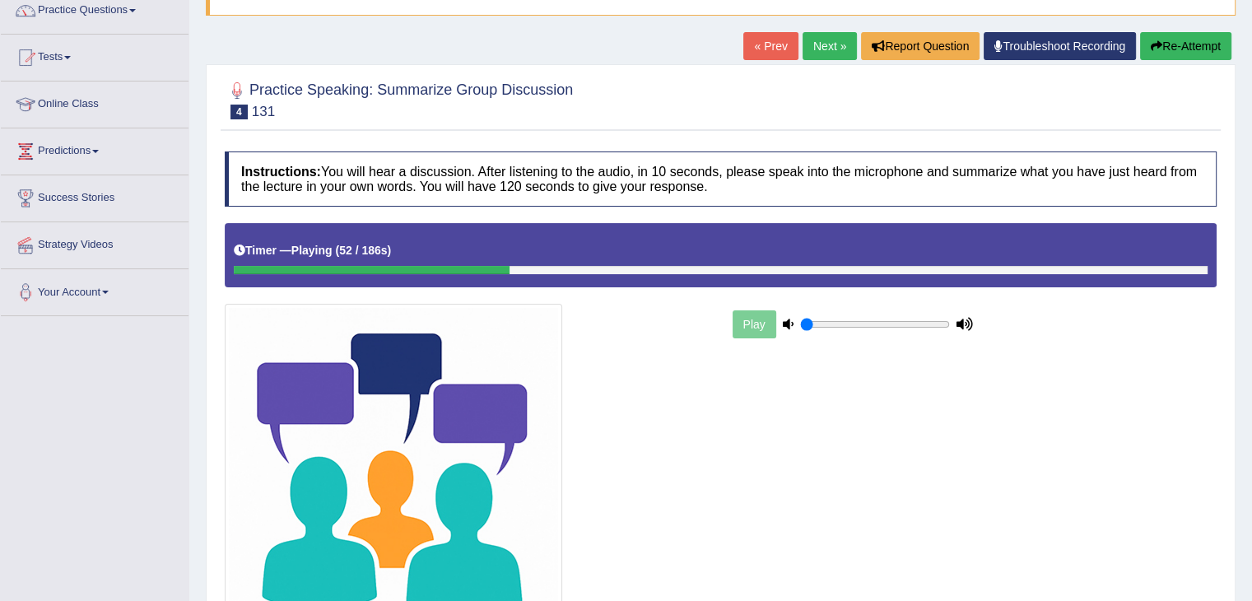
click at [748, 320] on div "Play" at bounding box center [852, 324] width 247 height 41
drag, startPoint x: 503, startPoint y: 263, endPoint x: 826, endPoint y: 269, distance: 323.5
click at [841, 269] on div at bounding box center [721, 270] width 974 height 8
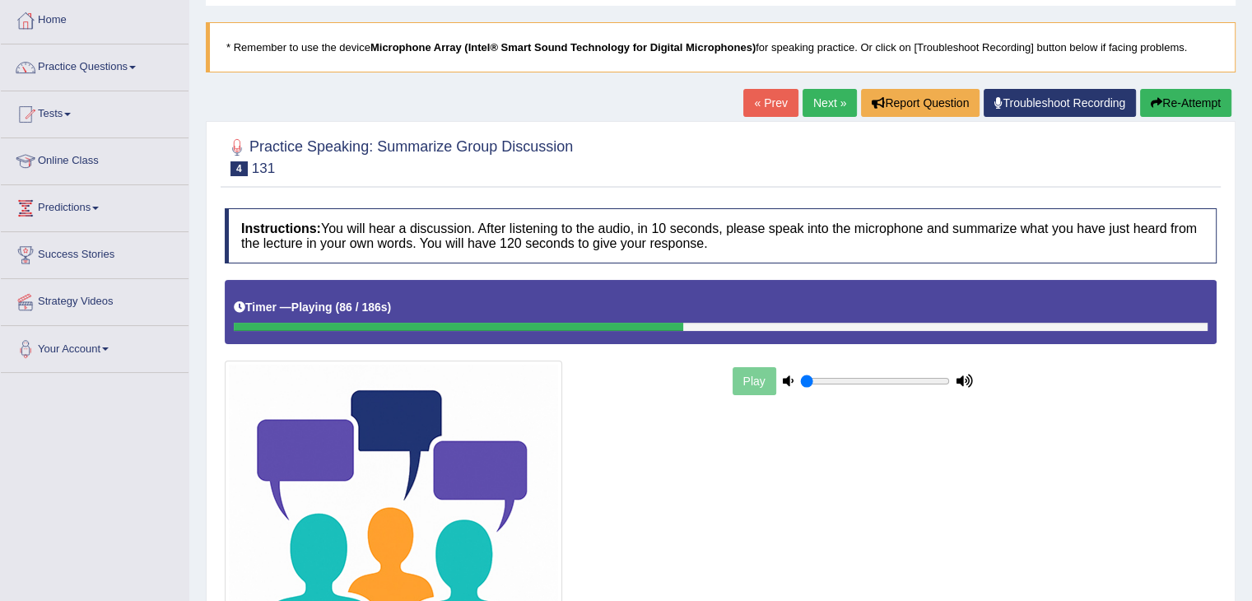
scroll to position [305, 0]
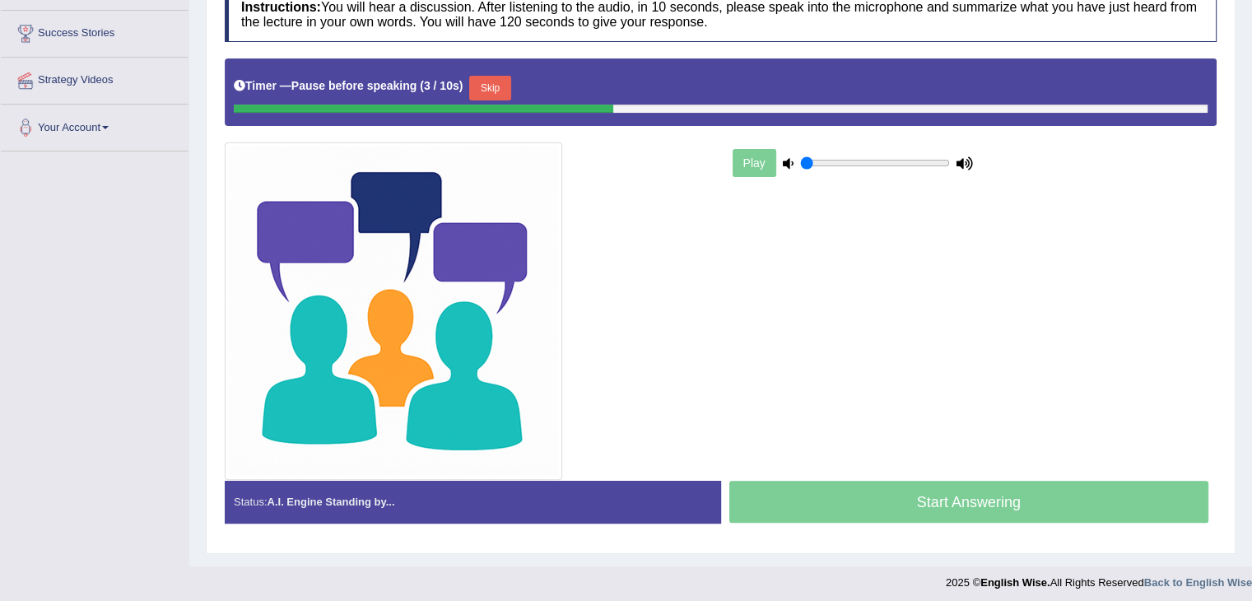
click at [503, 80] on button "Skip" at bounding box center [489, 88] width 41 height 25
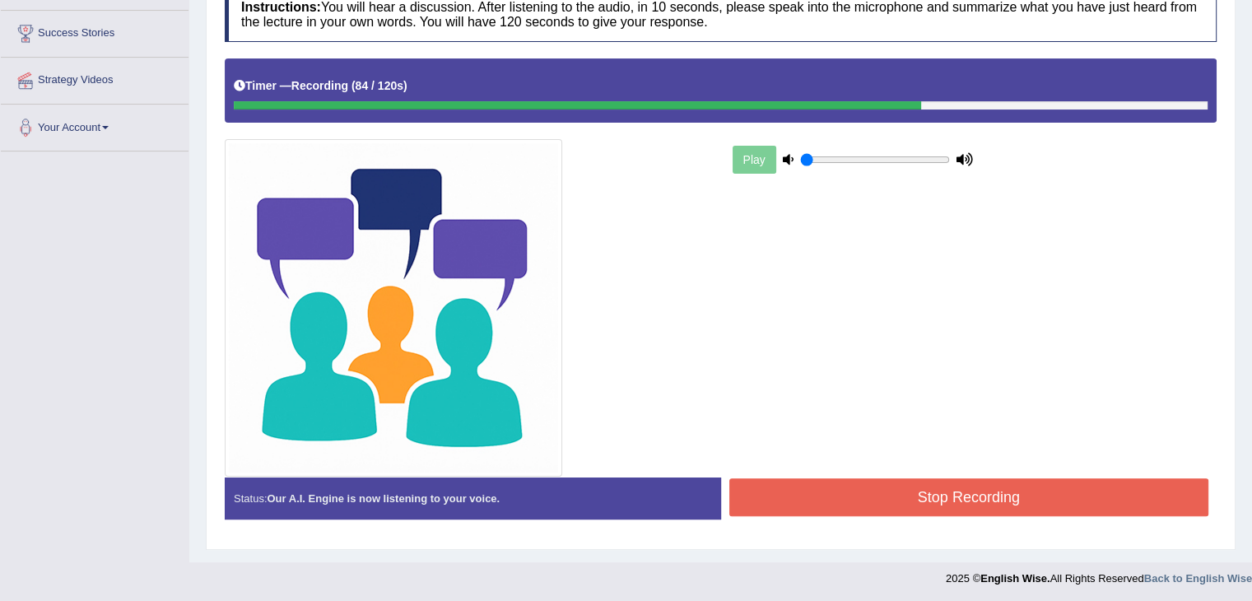
click at [924, 498] on button "Stop Recording" at bounding box center [969, 497] width 480 height 38
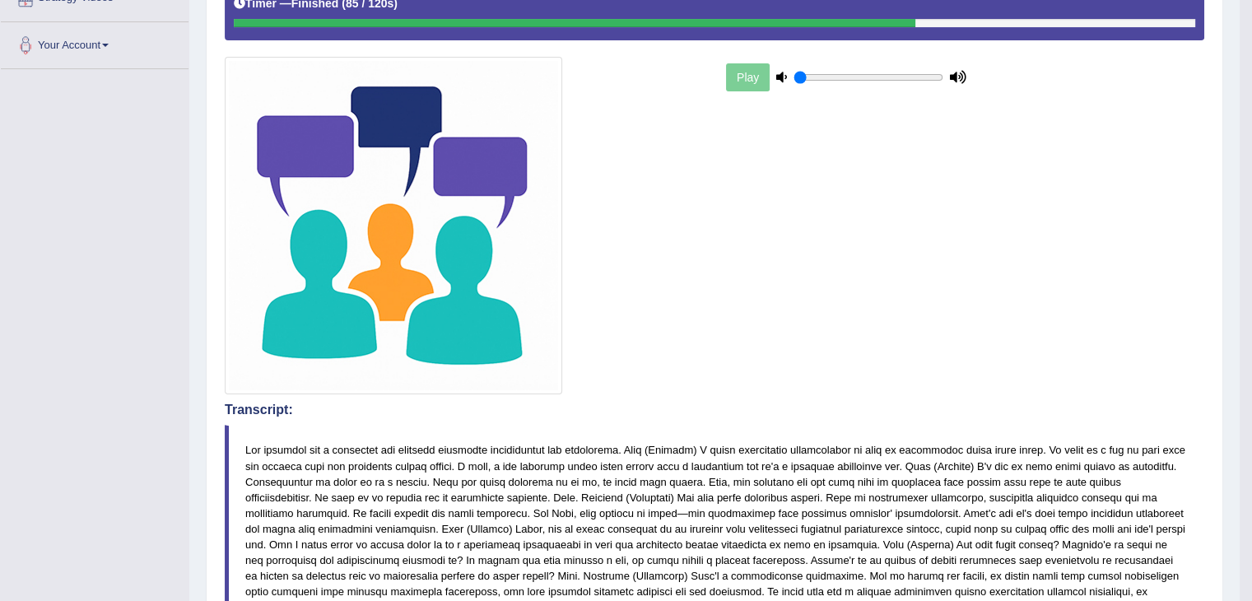
scroll to position [0, 0]
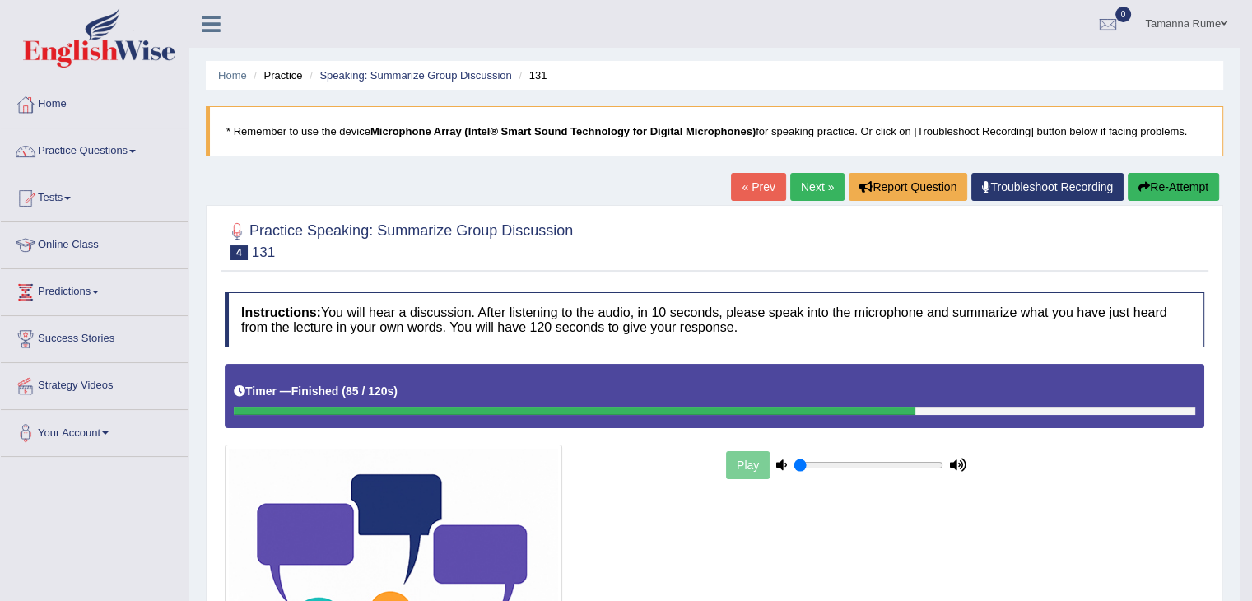
click at [811, 188] on link "Next »" at bounding box center [817, 187] width 54 height 28
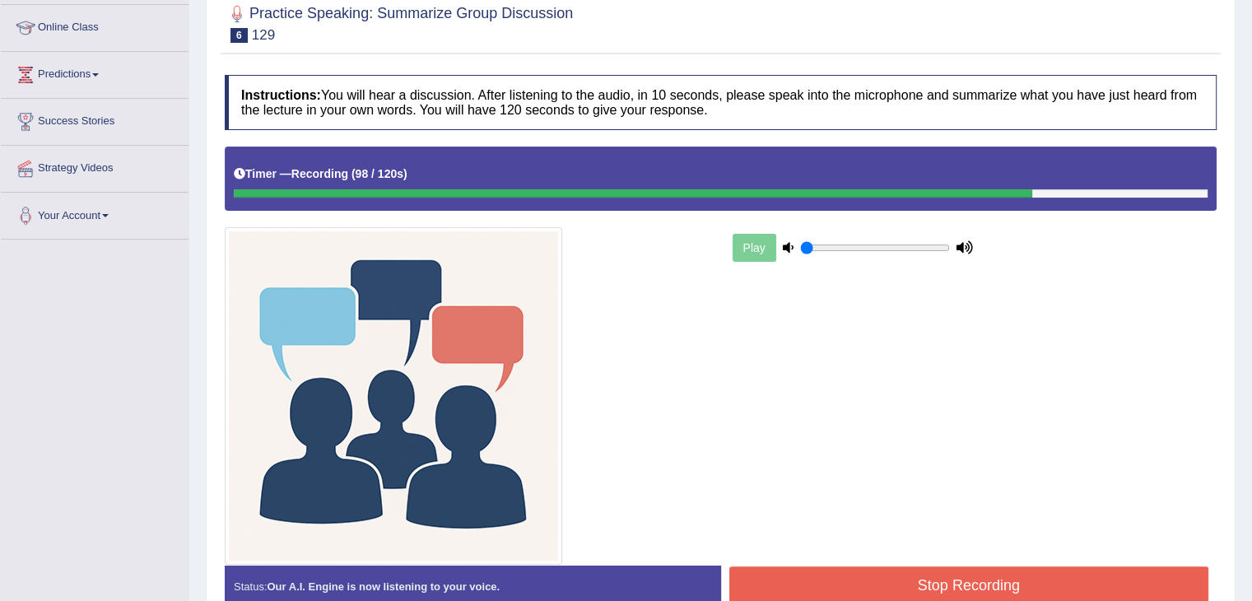
scroll to position [305, 0]
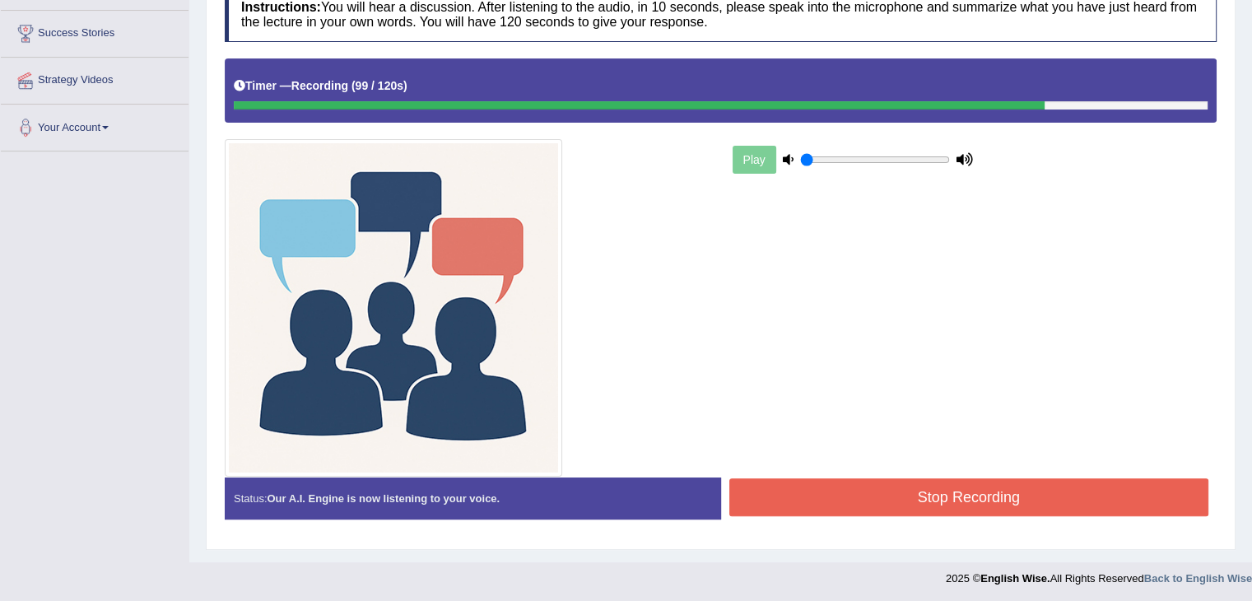
click at [910, 497] on button "Stop Recording" at bounding box center [969, 497] width 480 height 38
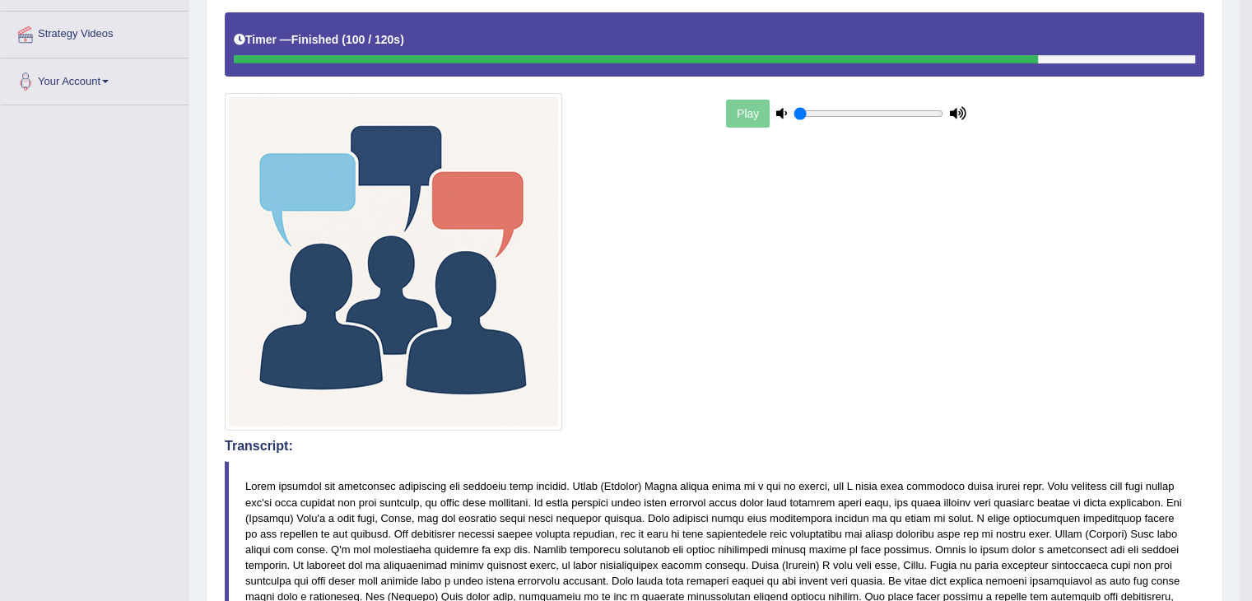
scroll to position [58, 0]
